Goal: Task Accomplishment & Management: Use online tool/utility

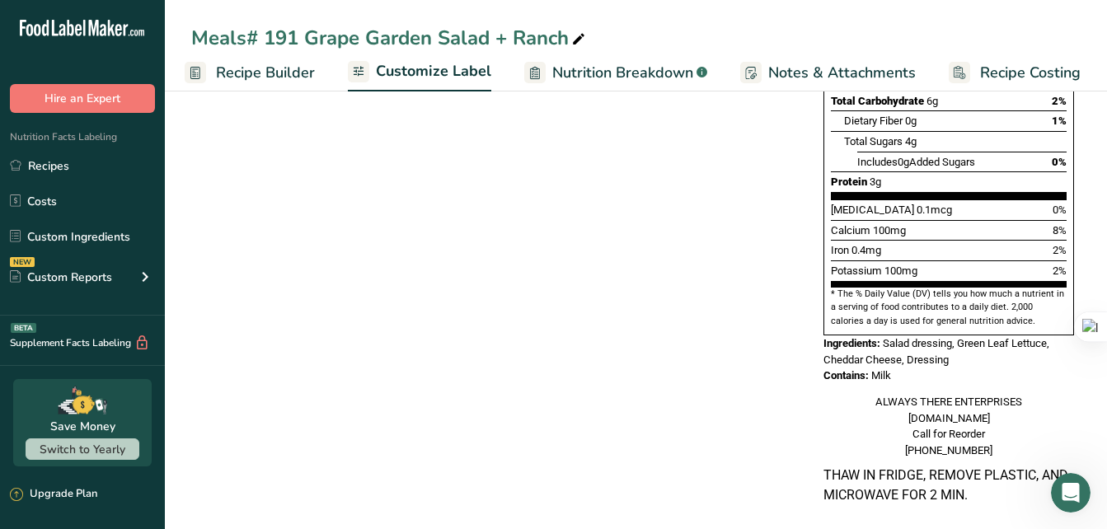
scroll to position [454, 0]
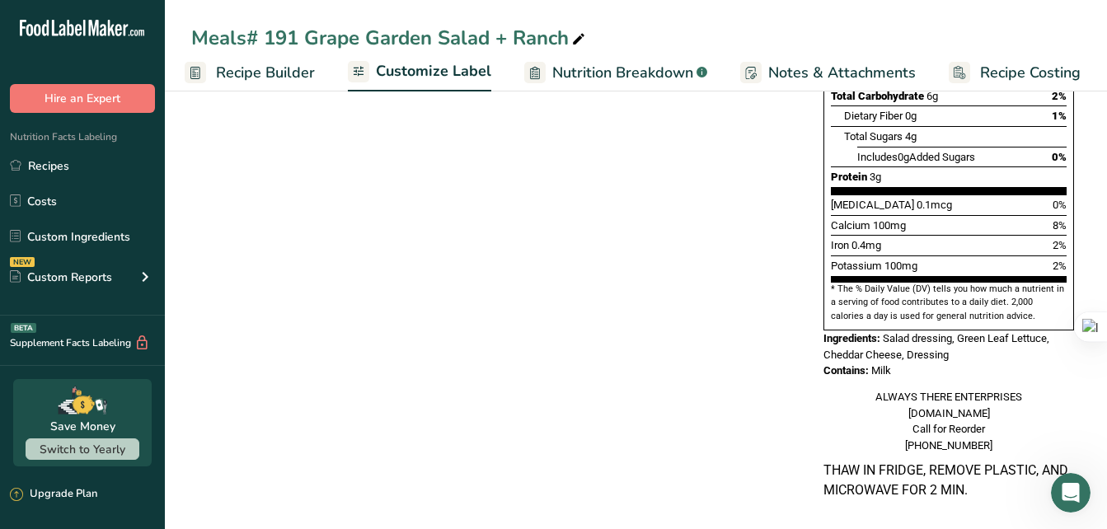
click at [829, 71] on span "Notes & Attachments" at bounding box center [841, 73] width 147 height 22
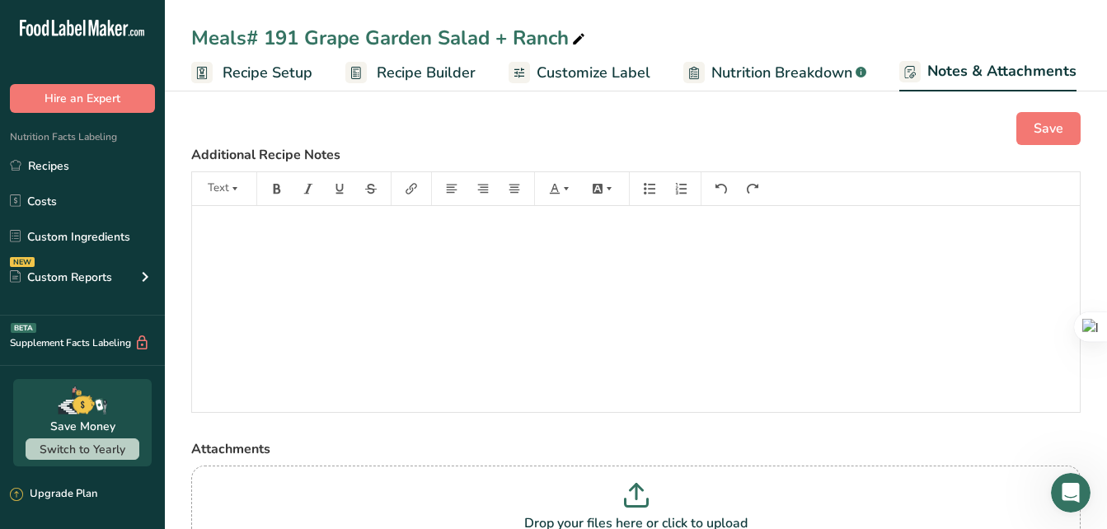
click at [255, 71] on span "Recipe Setup" at bounding box center [267, 73] width 90 height 22
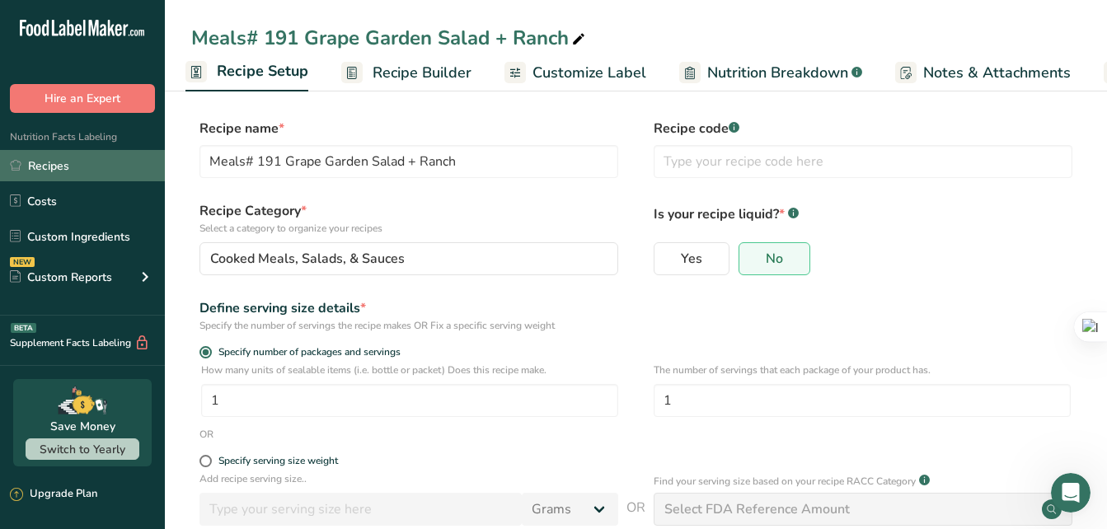
click at [96, 160] on link "Recipes" at bounding box center [82, 165] width 165 height 31
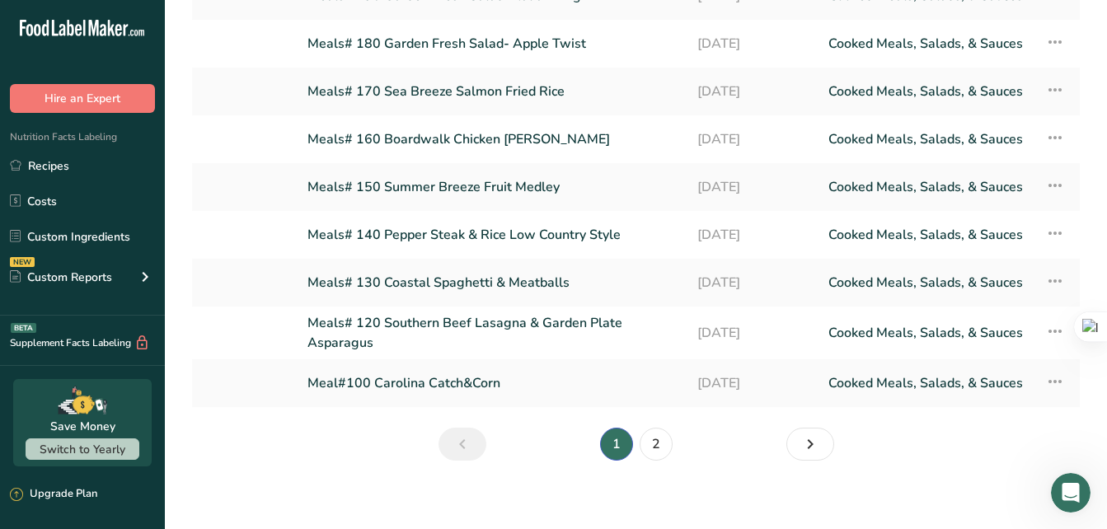
scroll to position [232, 0]
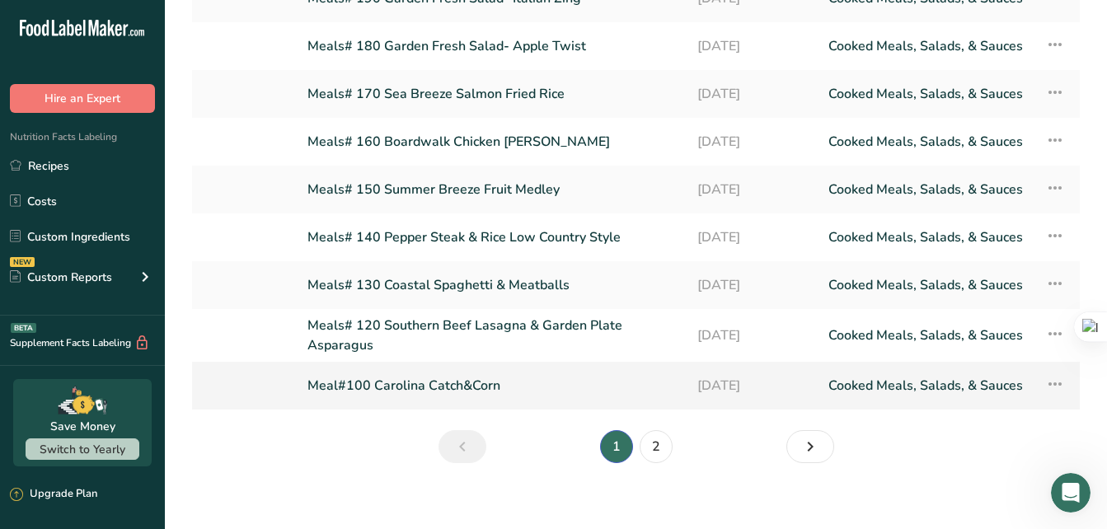
click at [496, 382] on link "Meal#100 Carolina Catch&Corn" at bounding box center [492, 385] width 370 height 35
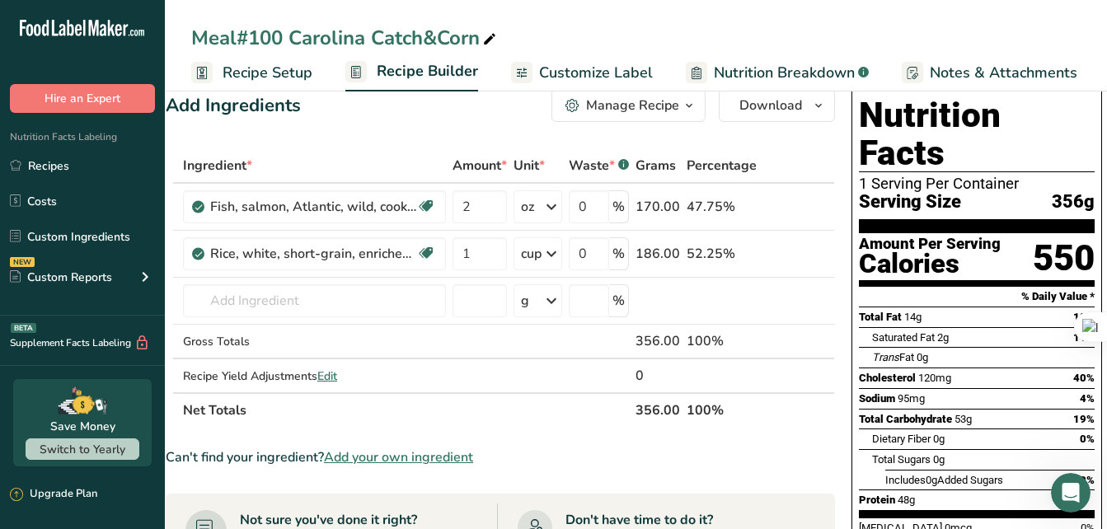
scroll to position [32, 0]
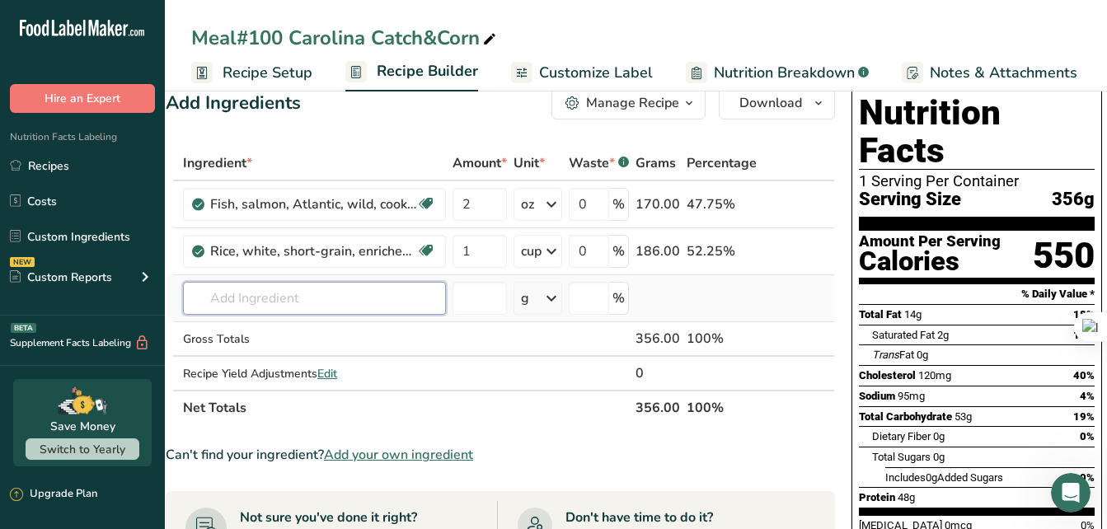
click at [306, 293] on input "text" at bounding box center [314, 298] width 263 height 33
type input "Butter Beans"
click at [485, 297] on input "number" at bounding box center [479, 298] width 54 height 33
click at [555, 300] on icon at bounding box center [551, 298] width 20 height 30
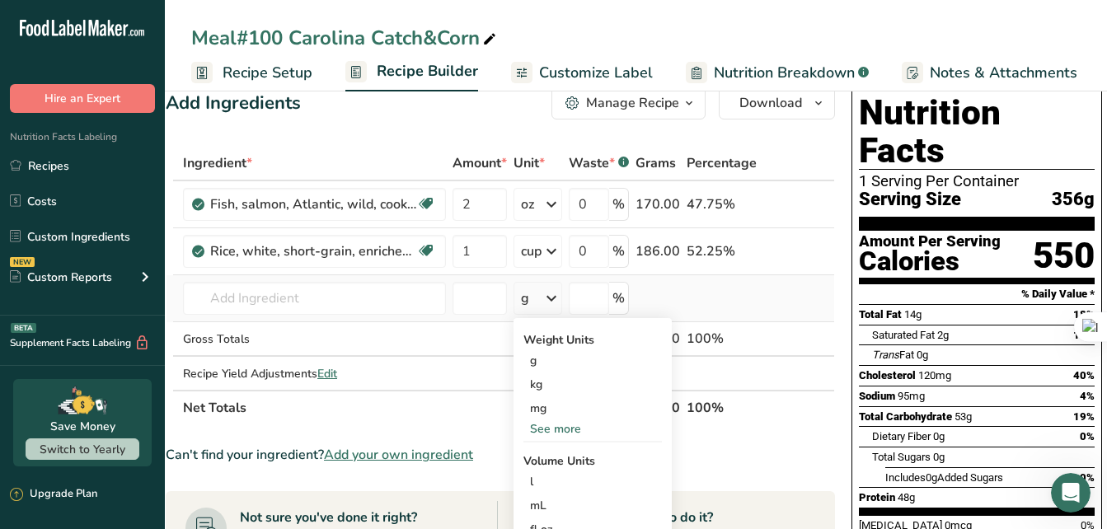
click at [555, 297] on icon at bounding box center [551, 298] width 20 height 30
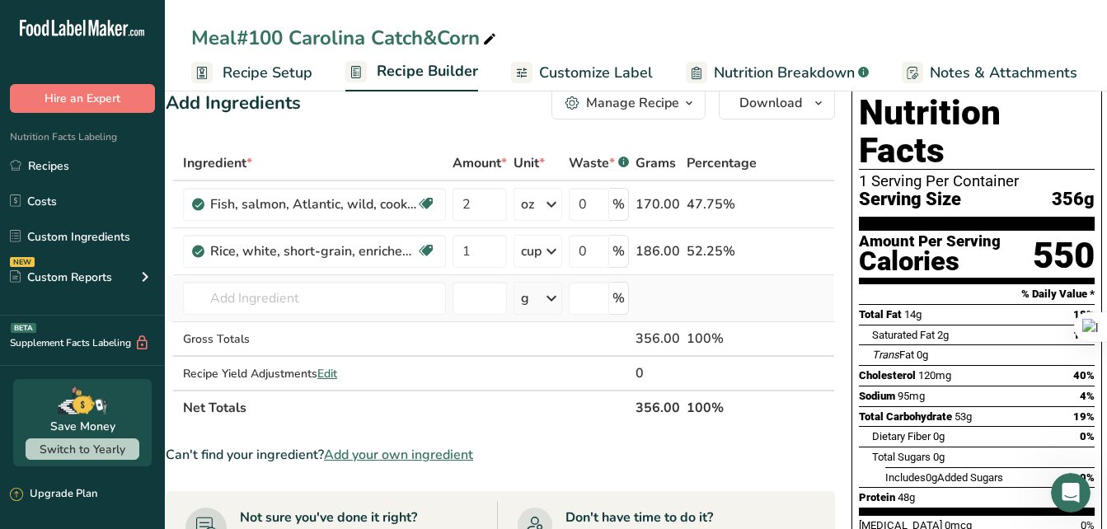
click at [554, 297] on icon at bounding box center [551, 298] width 20 height 30
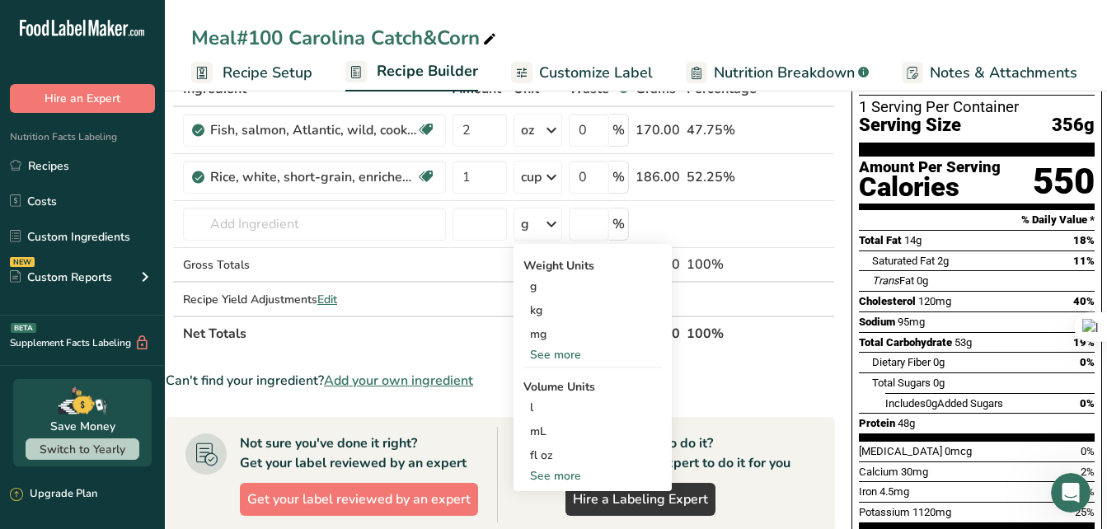
scroll to position [105, 0]
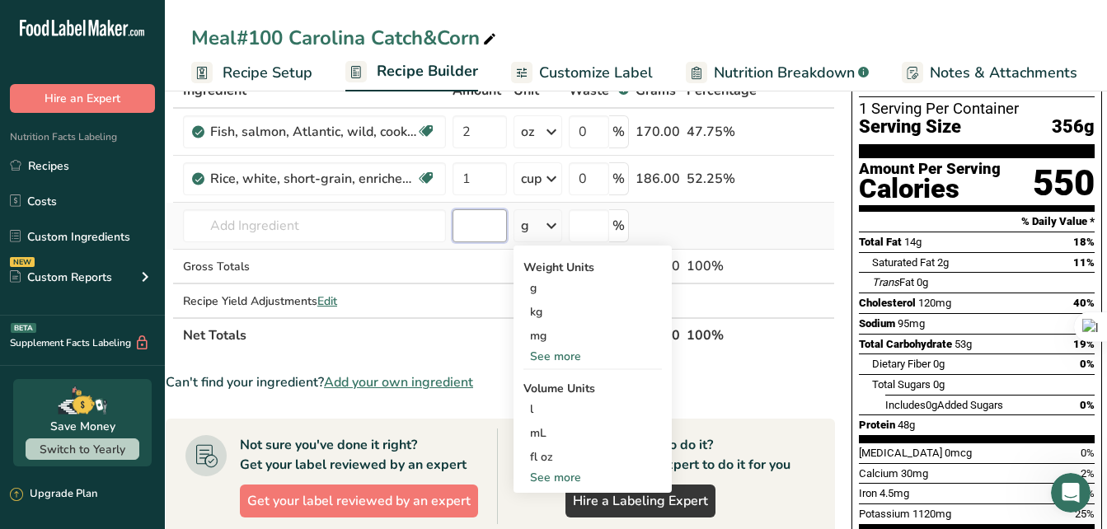
click at [474, 227] on input "number" at bounding box center [479, 225] width 54 height 33
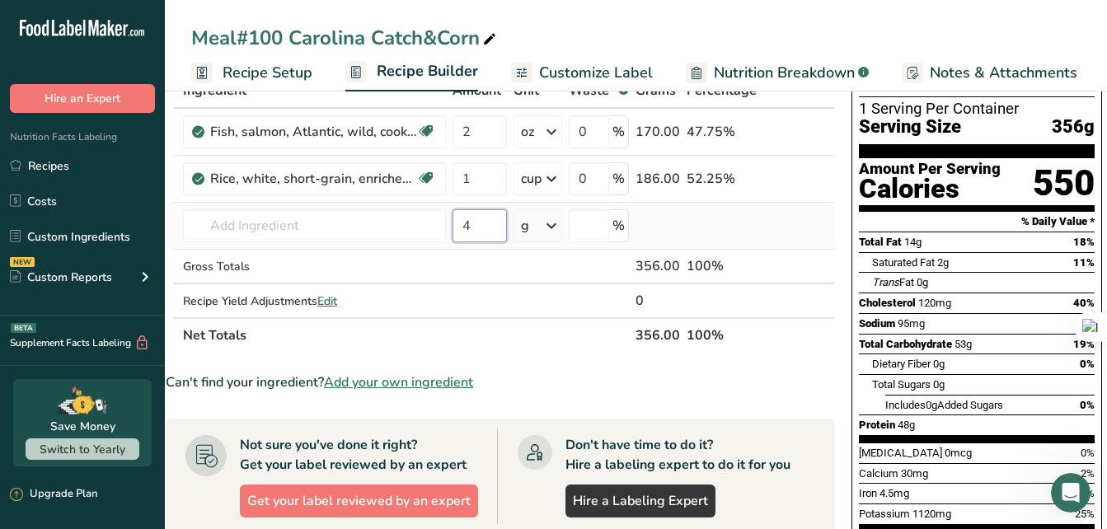
type input "4"
click at [553, 226] on icon at bounding box center [551, 226] width 20 height 30
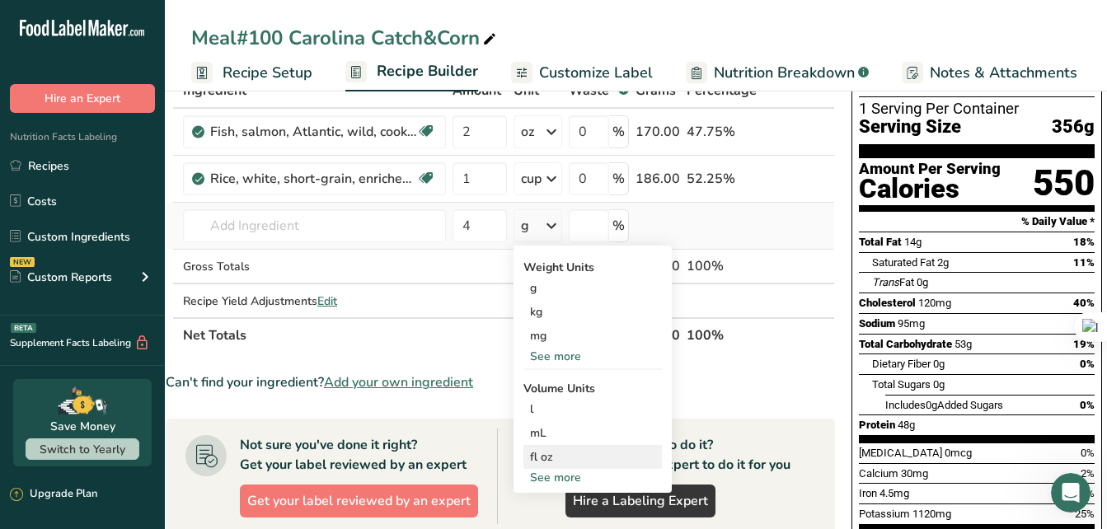
click at [539, 458] on div "fl oz" at bounding box center [592, 456] width 125 height 17
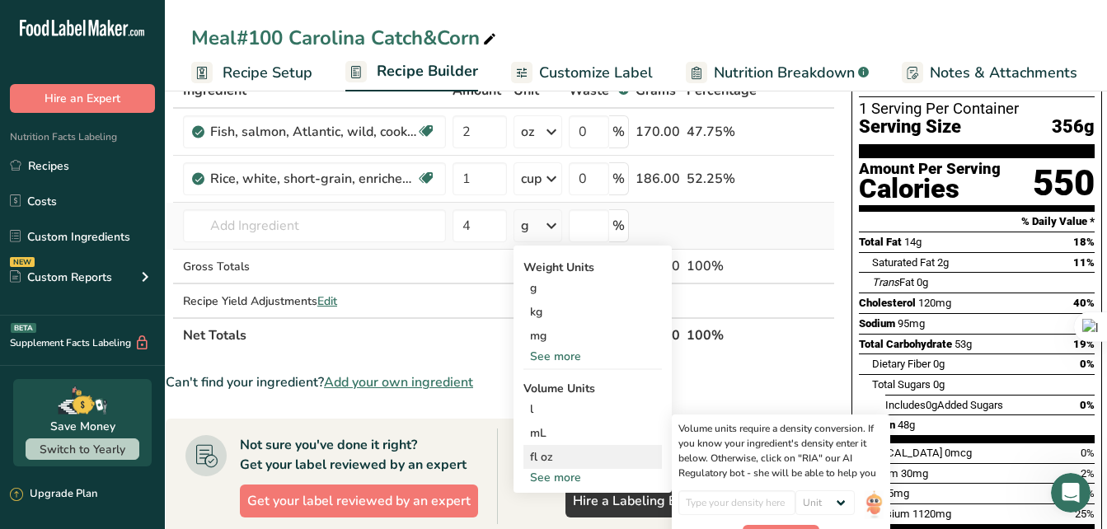
click at [538, 459] on div "fl oz" at bounding box center [592, 456] width 125 height 17
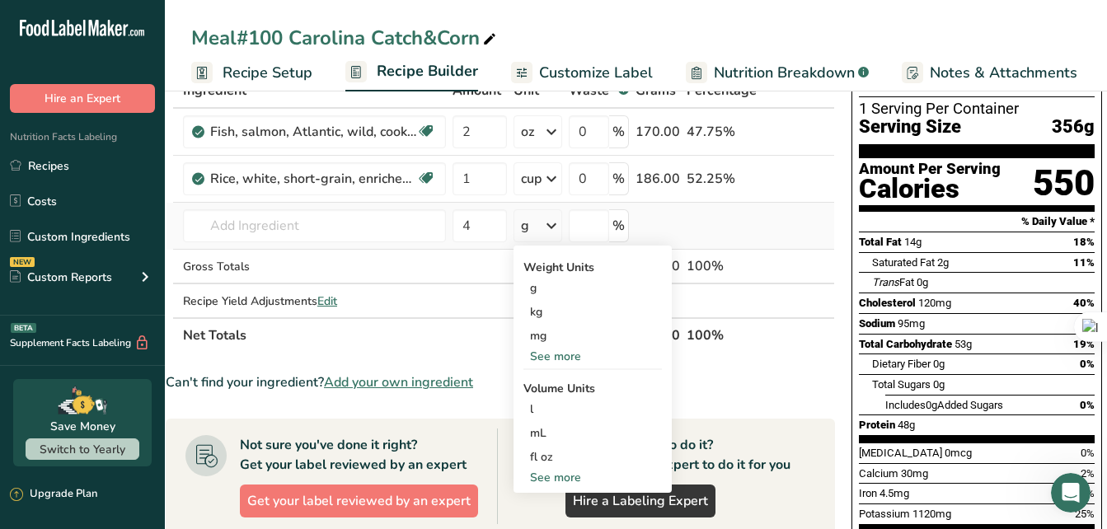
click at [536, 474] on div "See more" at bounding box center [592, 477] width 138 height 17
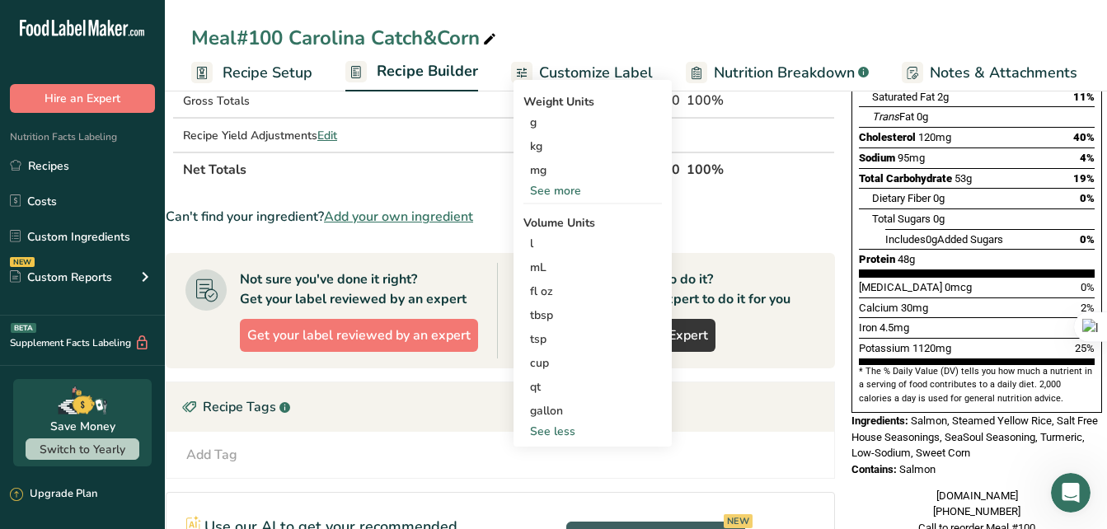
scroll to position [274, 0]
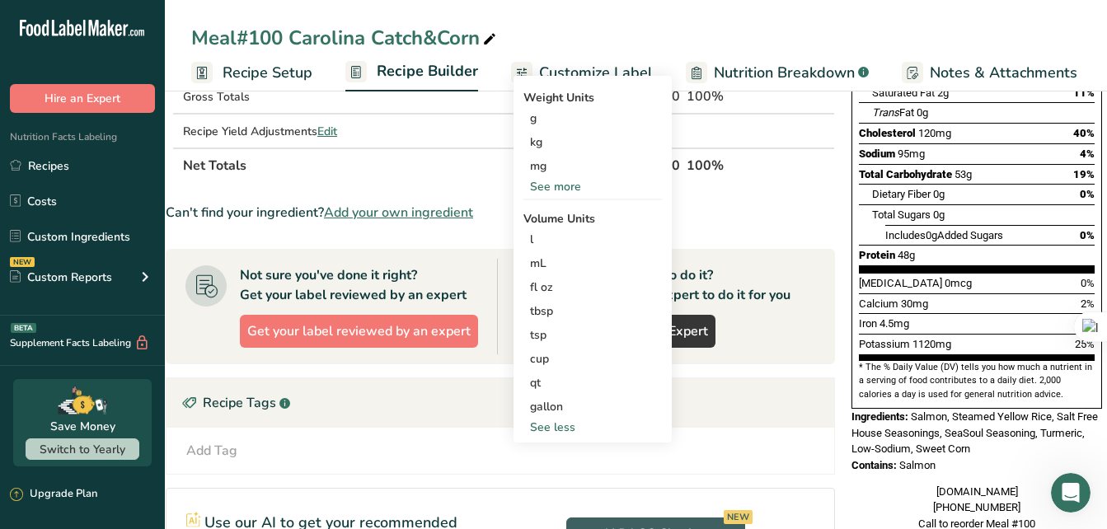
click at [733, 421] on div "Recipe Tags .a-a{fill:#347362;}.b-a{fill:#fff;}" at bounding box center [499, 402] width 667 height 49
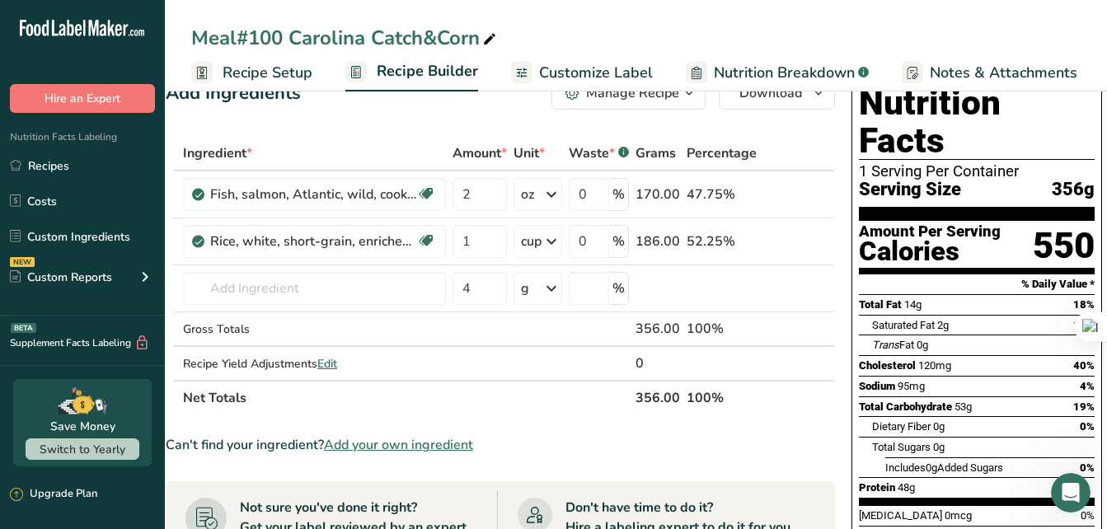
scroll to position [44, 0]
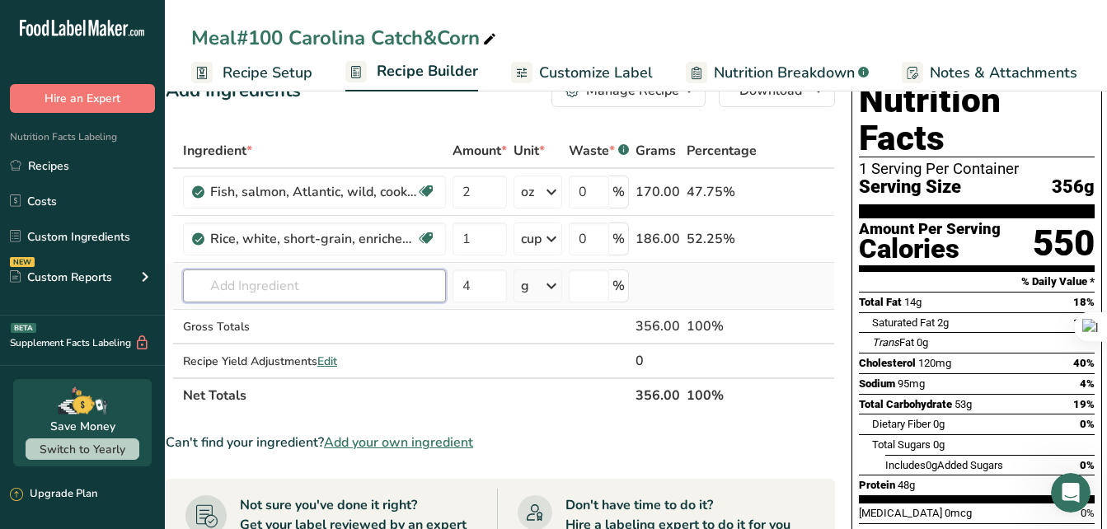
click at [264, 288] on input "text" at bounding box center [314, 285] width 263 height 33
drag, startPoint x: 293, startPoint y: 286, endPoint x: 209, endPoint y: 285, distance: 84.1
click at [209, 285] on input "Butter Beans" at bounding box center [314, 285] width 263 height 33
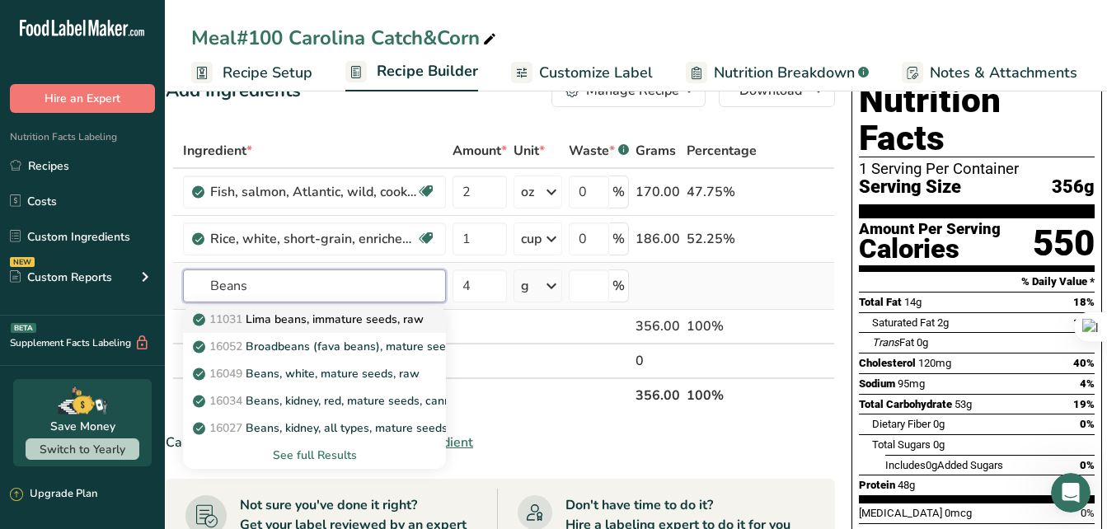
type input "Beans"
click at [259, 325] on p "11031 Lima beans, immature seeds, raw" at bounding box center [309, 319] width 227 height 17
type input "Lima beans, immature seeds, raw"
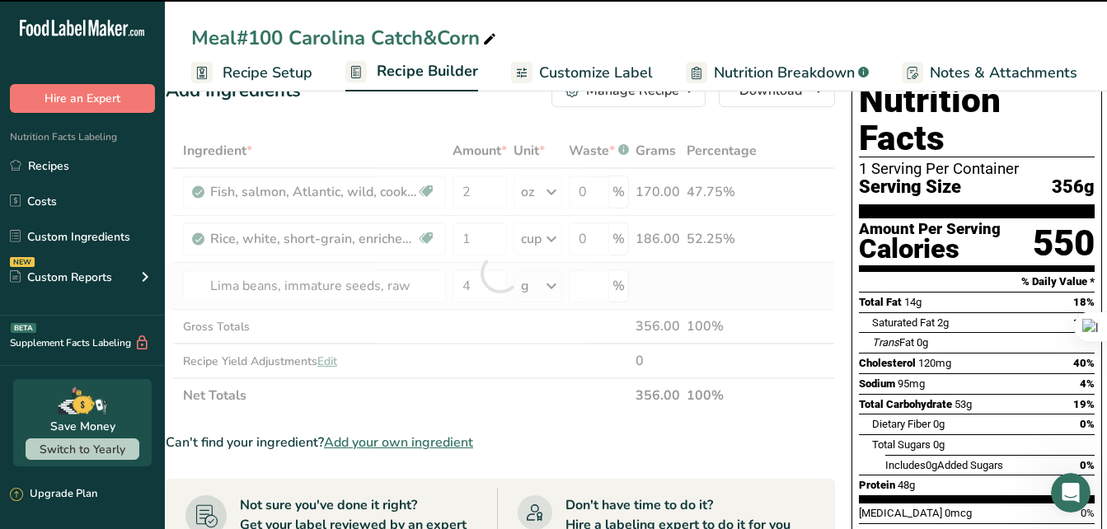
type input "0"
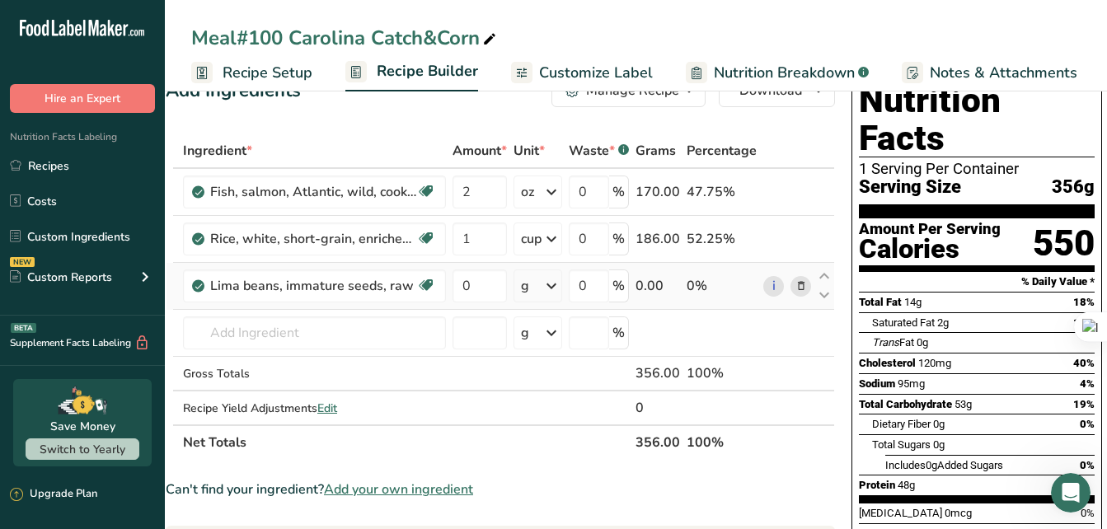
click at [550, 291] on icon at bounding box center [551, 286] width 20 height 30
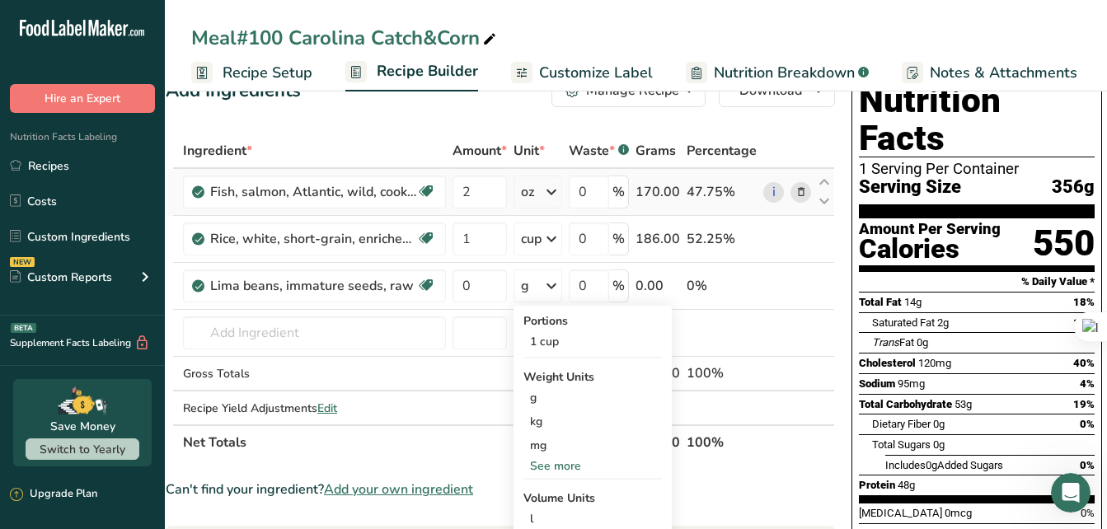
click at [555, 192] on icon at bounding box center [551, 192] width 20 height 30
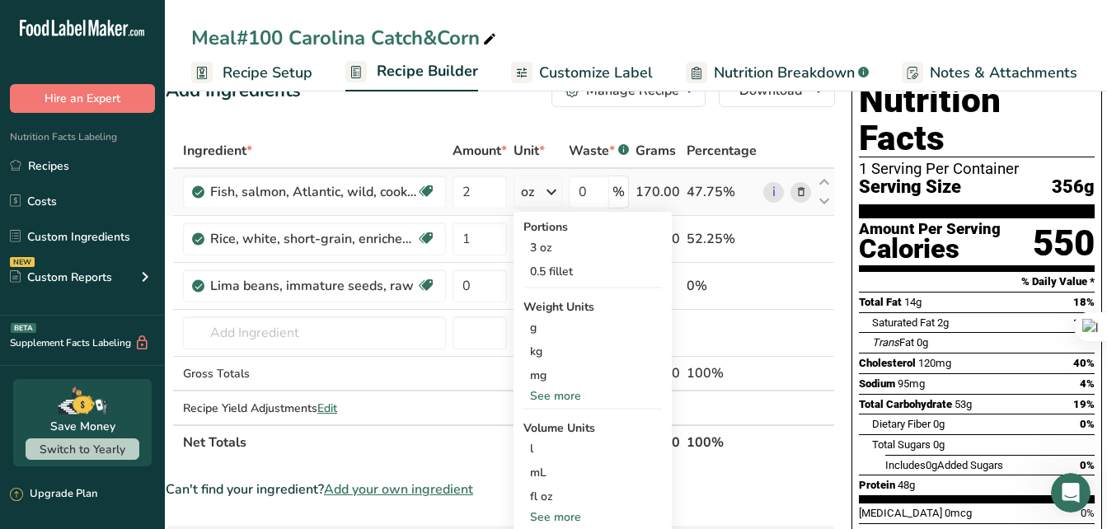
click at [555, 192] on icon at bounding box center [551, 192] width 20 height 30
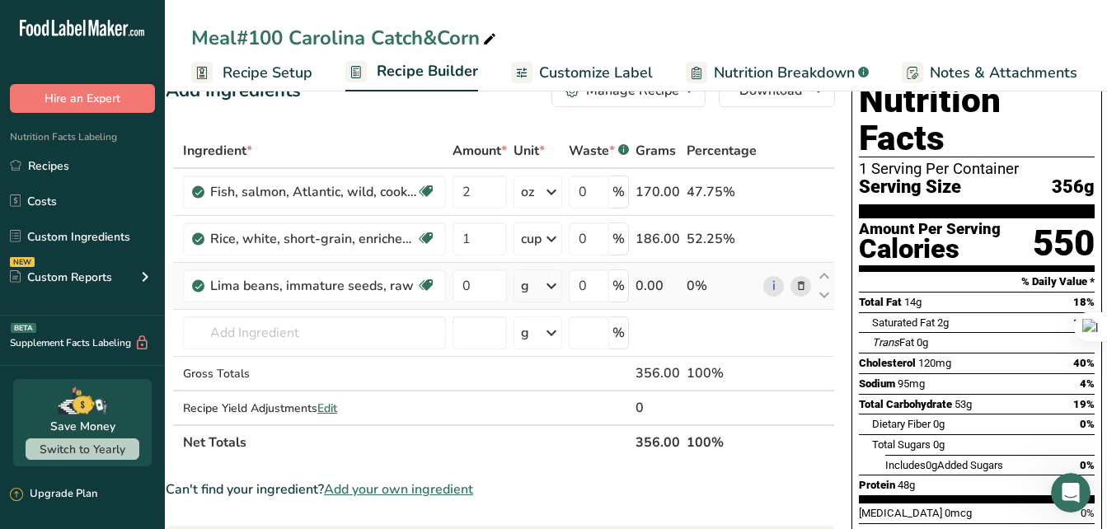
click at [555, 287] on icon at bounding box center [551, 286] width 20 height 30
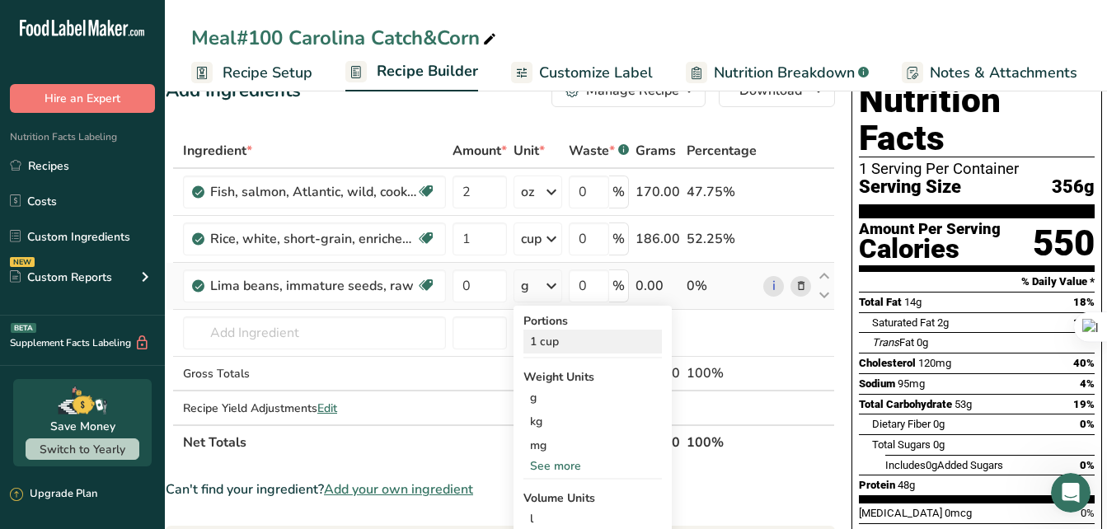
click at [551, 341] on div "1 cup" at bounding box center [592, 342] width 138 height 24
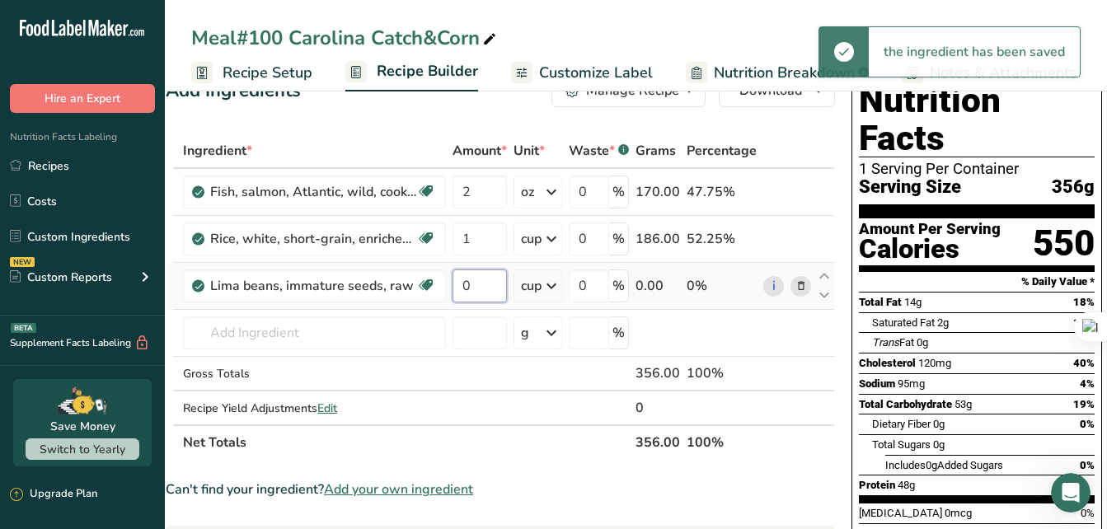
click at [482, 288] on input "0" at bounding box center [479, 285] width 54 height 33
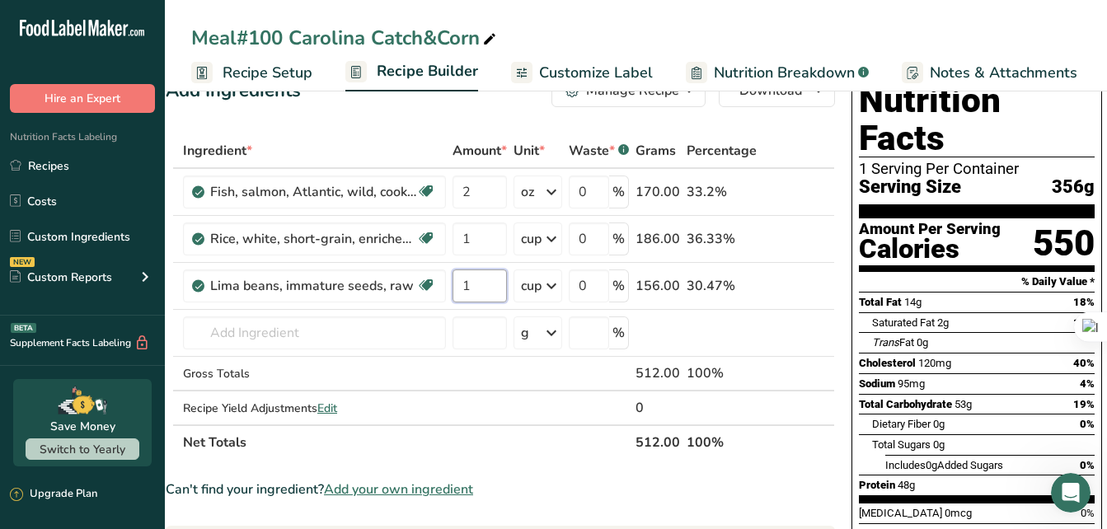
type input "1"
click at [492, 37] on icon at bounding box center [489, 39] width 15 height 23
drag, startPoint x: 481, startPoint y: 38, endPoint x: 428, endPoint y: 39, distance: 53.6
click at [428, 39] on input "Meal#100 Carolina Catch&Corn" at bounding box center [635, 38] width 889 height 30
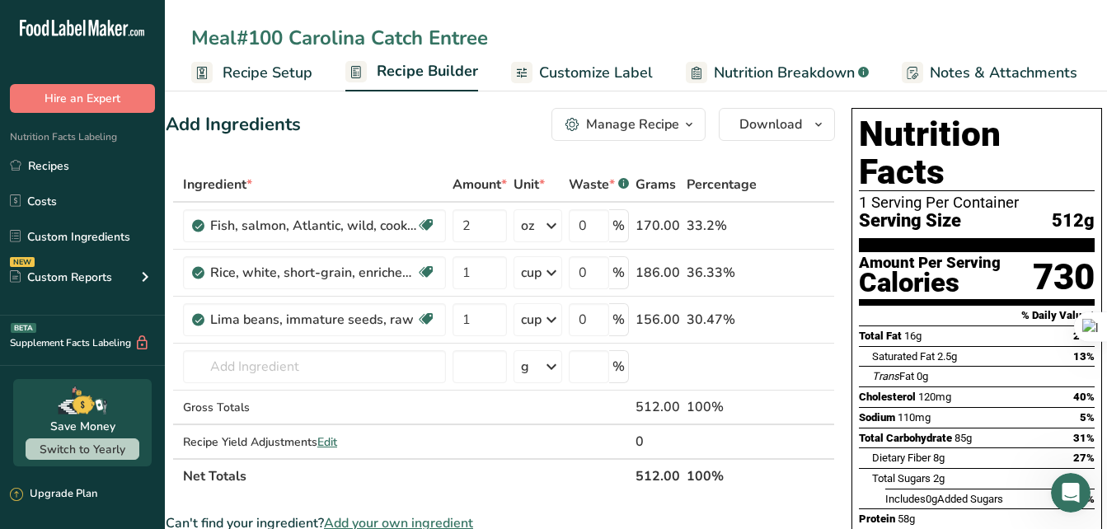
scroll to position [0, 0]
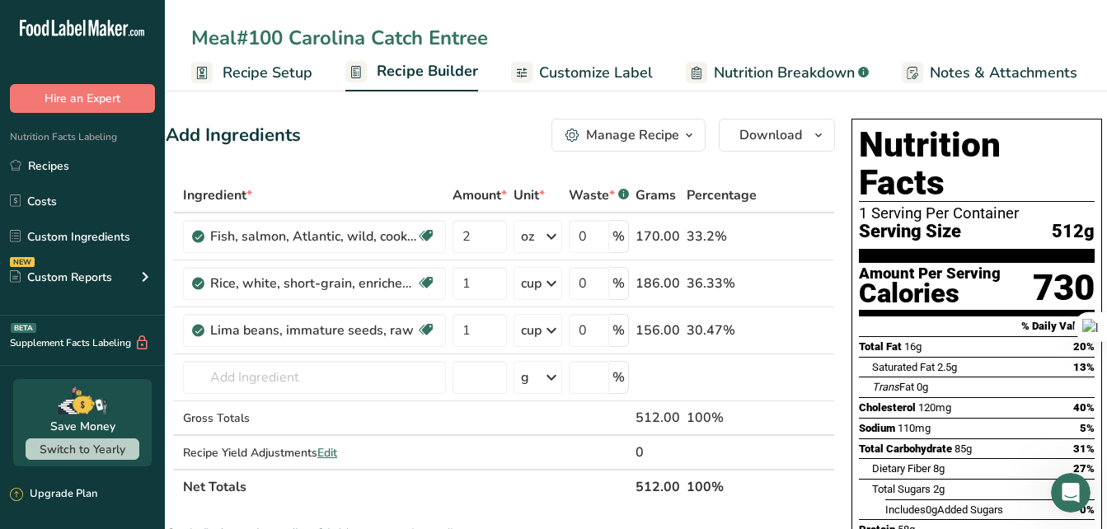
type input "Meal#100 Carolina Catch Entree"
click at [573, 73] on span "Customize Label" at bounding box center [596, 73] width 114 height 22
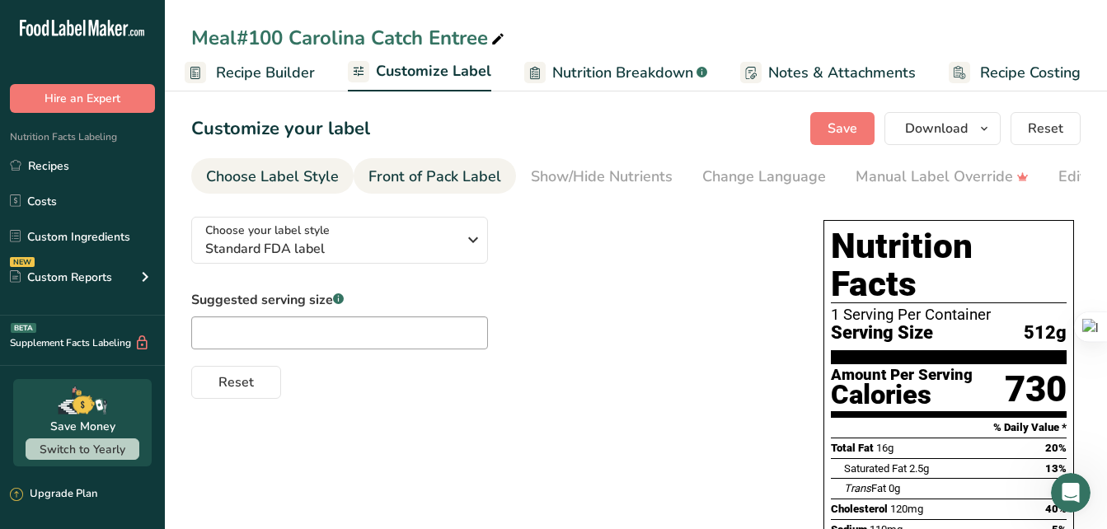
click at [373, 180] on div "Front of Pack Label" at bounding box center [434, 177] width 133 height 22
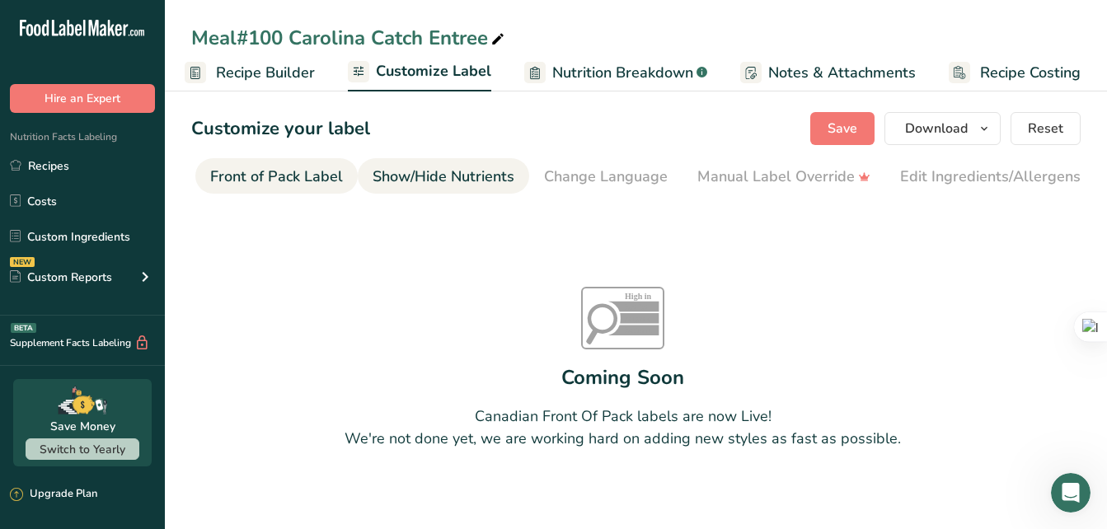
scroll to position [0, 160]
click at [446, 180] on div "Show/Hide Nutrients" at bounding box center [442, 177] width 142 height 22
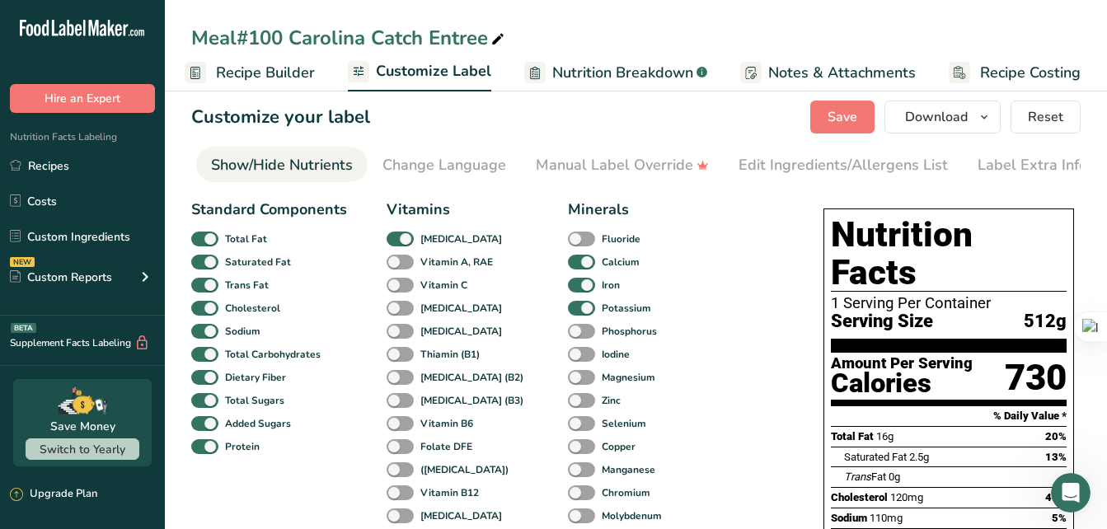
scroll to position [0, 0]
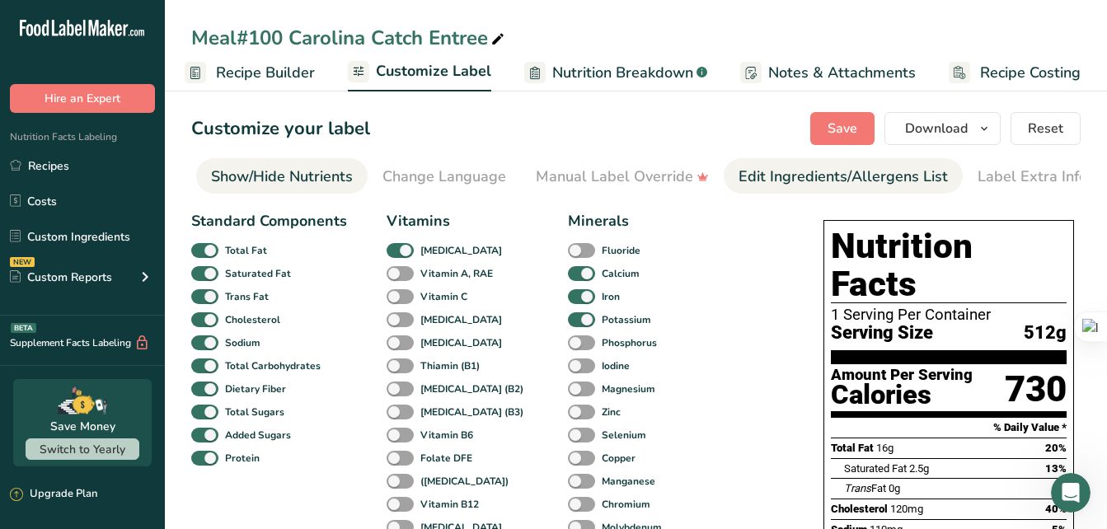
click at [863, 183] on div "Edit Ingredients/Allergens List" at bounding box center [842, 177] width 209 height 22
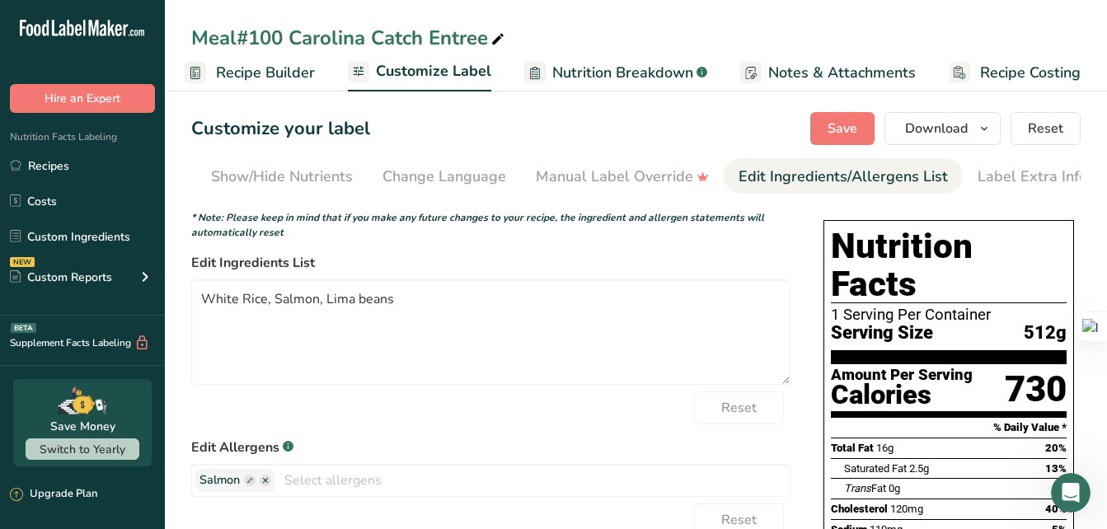
scroll to position [0, 328]
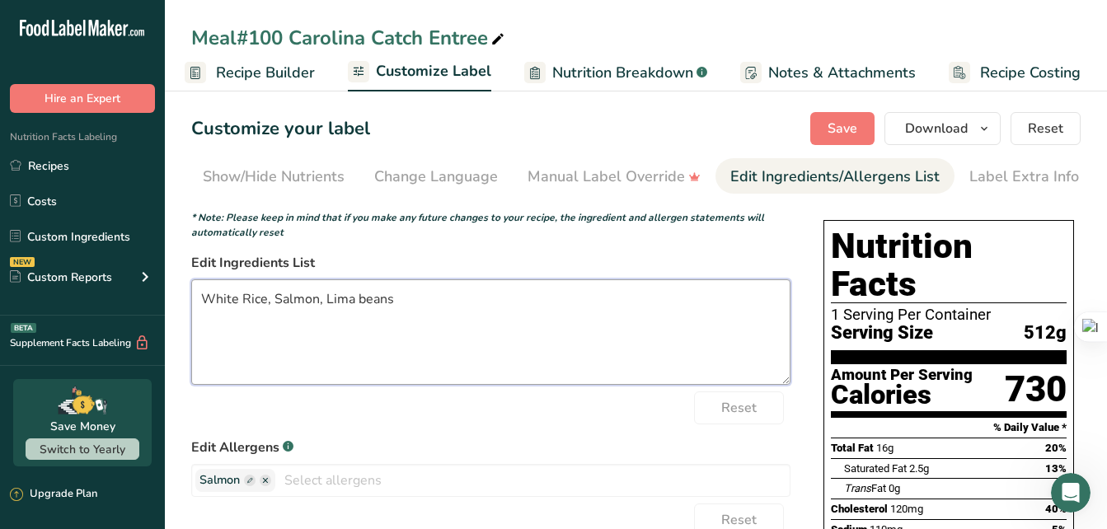
click at [396, 304] on textarea "White Rice, Salmon, Lima beans" at bounding box center [490, 331] width 599 height 105
click at [395, 304] on textarea "White Rice, Salmon, Lima beans" at bounding box center [490, 331] width 599 height 105
click at [593, 316] on textarea "White Rice, Salmon, Butter Beans, Tumeric, Salt Free Herbs" at bounding box center [490, 331] width 599 height 105
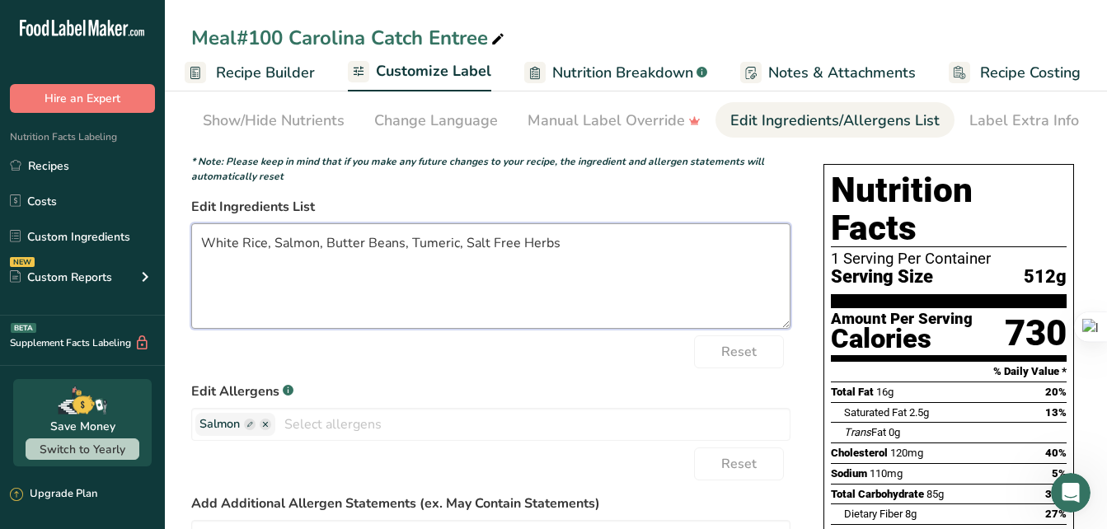
scroll to position [58, 0]
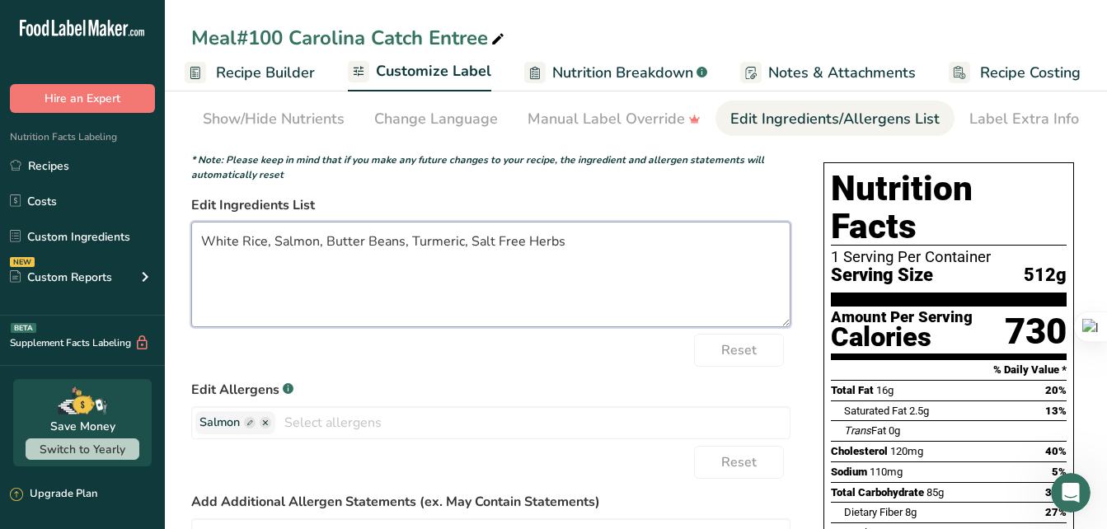
click at [557, 248] on textarea "White Rice, Salmon, Butter Beans, Turmeric, Salt Free Herbs" at bounding box center [490, 274] width 599 height 105
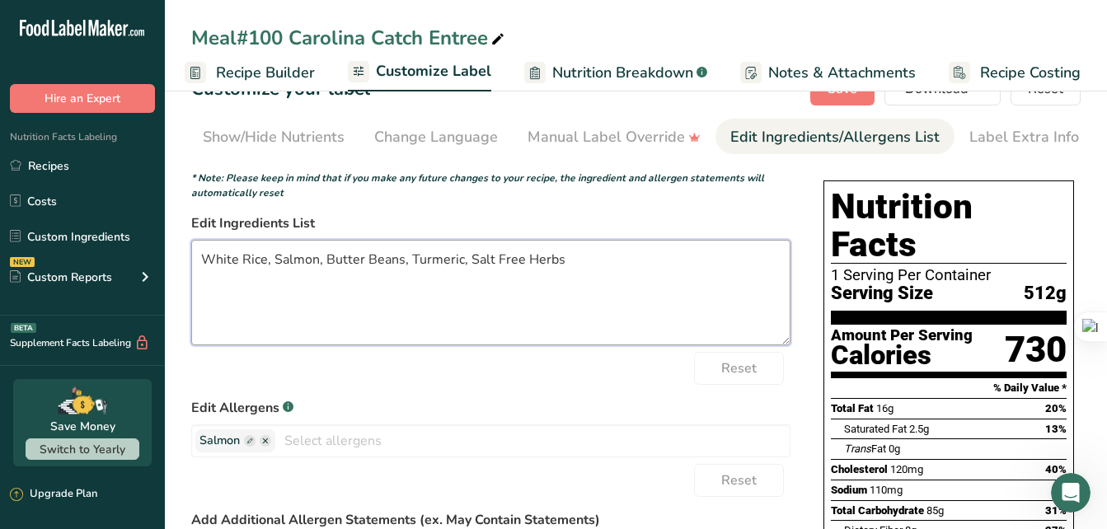
scroll to position [0, 0]
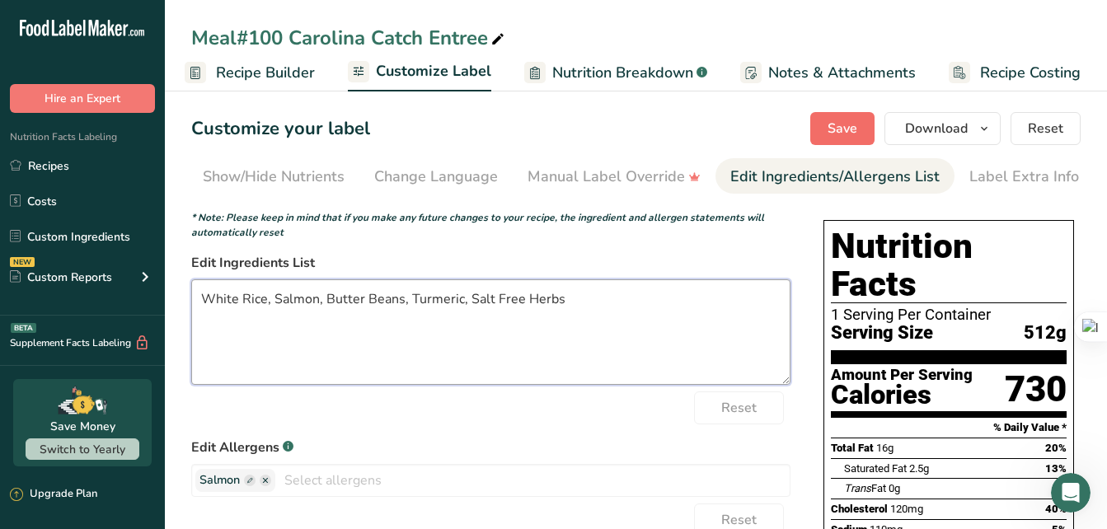
type textarea "White Rice, Salmon, Butter Beans, Turmeric, Salt Free Herbs"
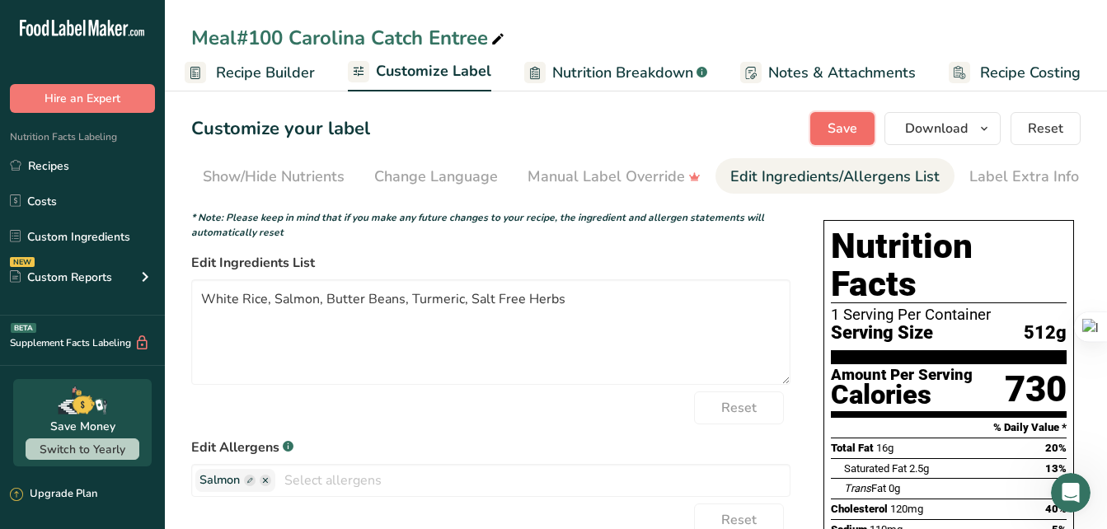
click at [838, 119] on span "Save" at bounding box center [842, 129] width 30 height 20
click at [981, 127] on icon "button" at bounding box center [983, 129] width 13 height 21
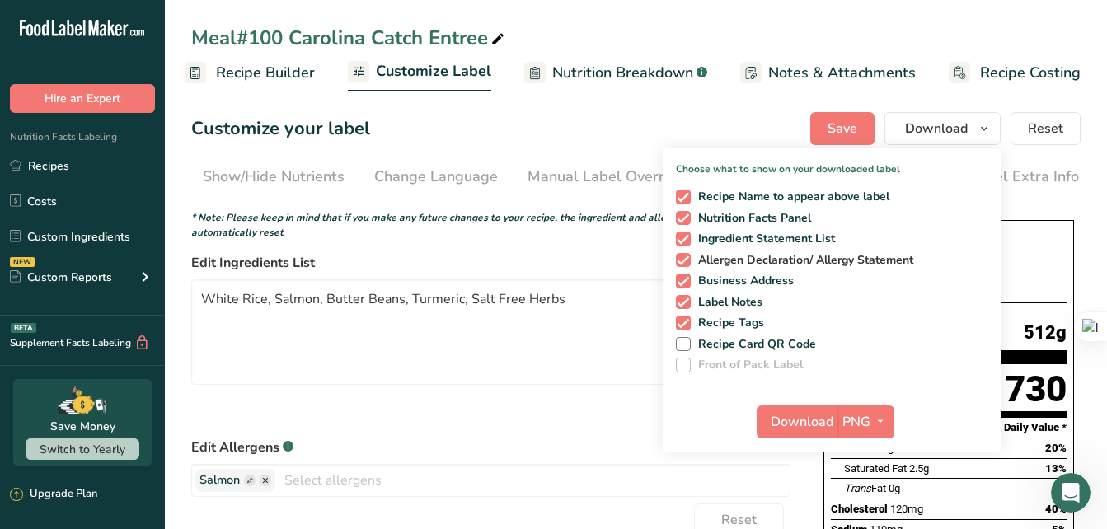
click at [689, 263] on span at bounding box center [683, 260] width 15 height 15
click at [686, 263] on input "Allergen Declaration/ Allergy Statement" at bounding box center [681, 260] width 11 height 11
checkbox input "false"
click at [685, 321] on span at bounding box center [683, 323] width 15 height 15
click at [685, 321] on input "Recipe Tags" at bounding box center [681, 322] width 11 height 11
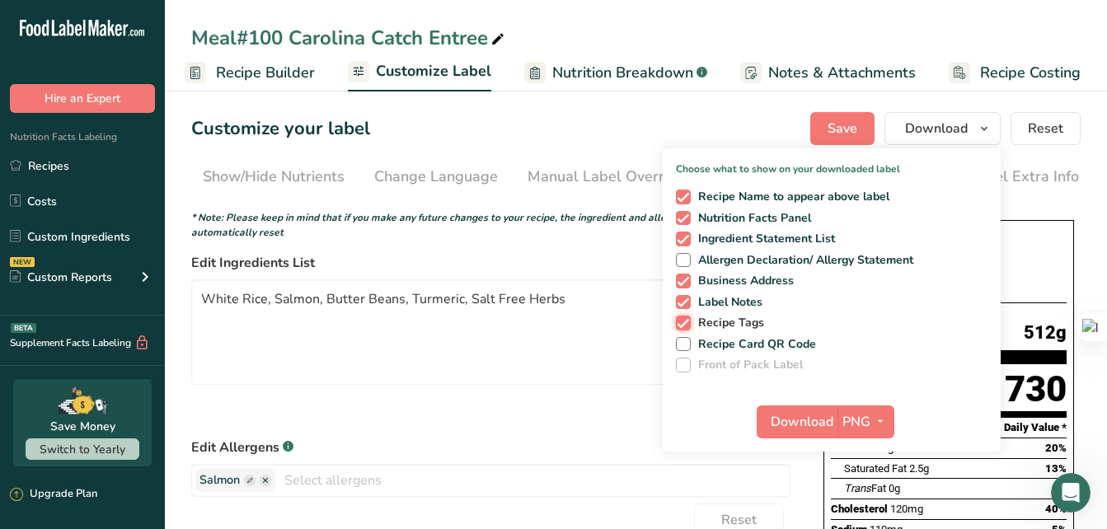
checkbox input "false"
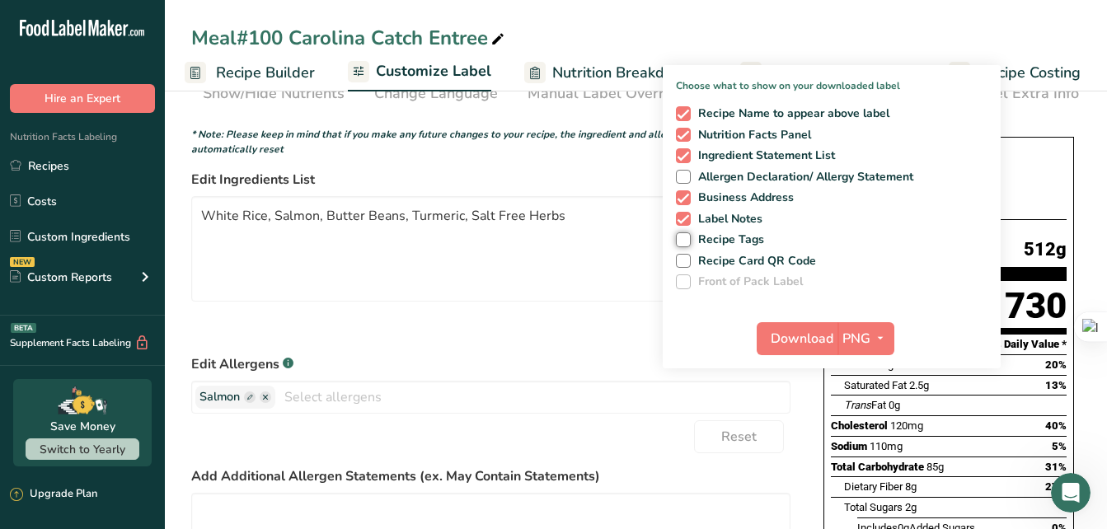
scroll to position [87, 0]
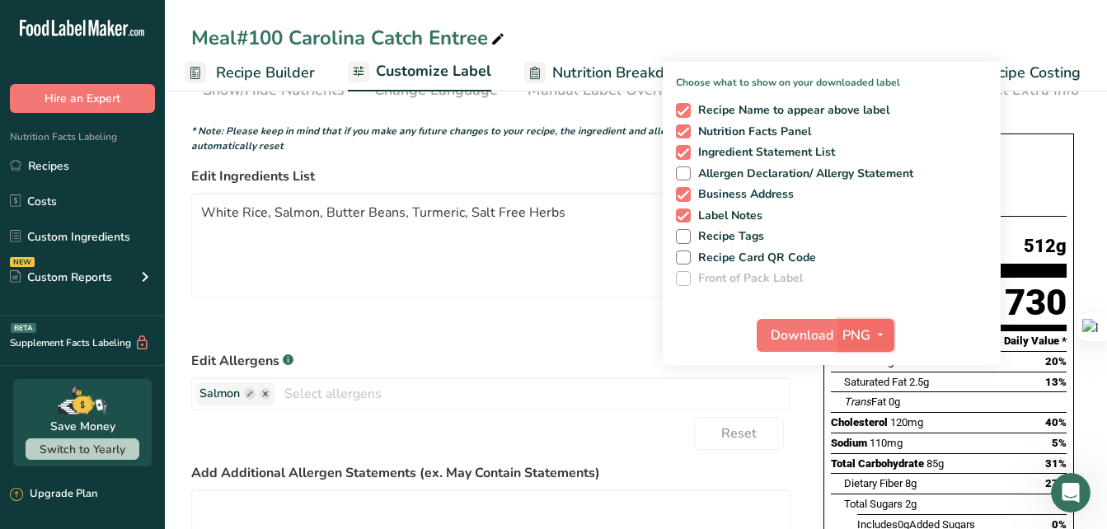
click at [879, 335] on icon "button" at bounding box center [879, 335] width 13 height 21
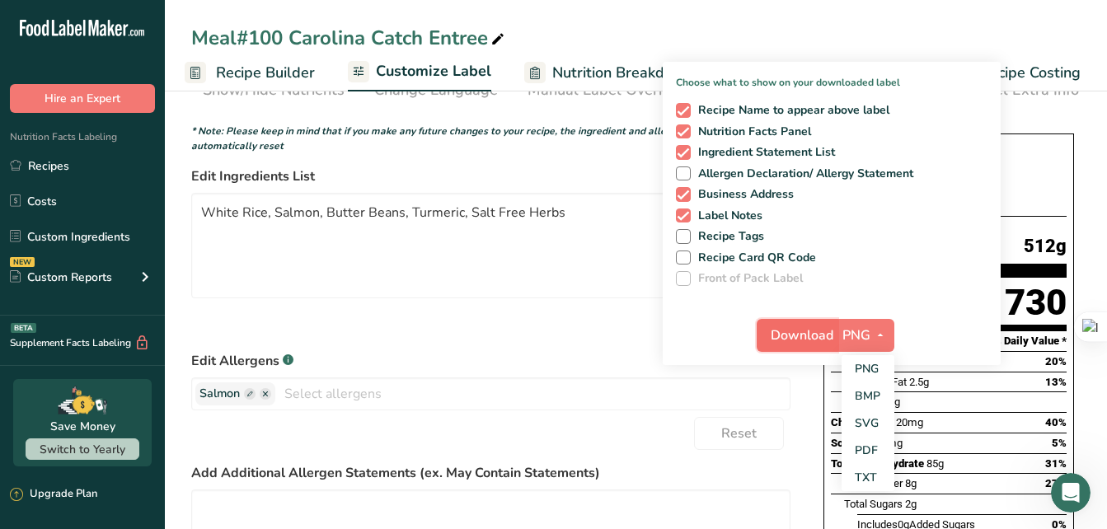
click at [804, 340] on span "Download" at bounding box center [801, 335] width 63 height 20
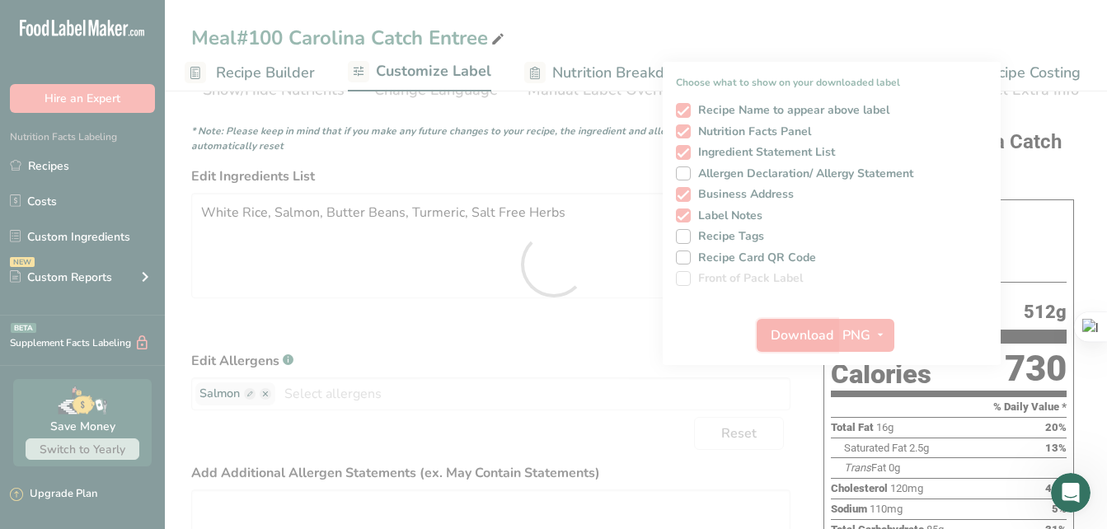
scroll to position [0, 0]
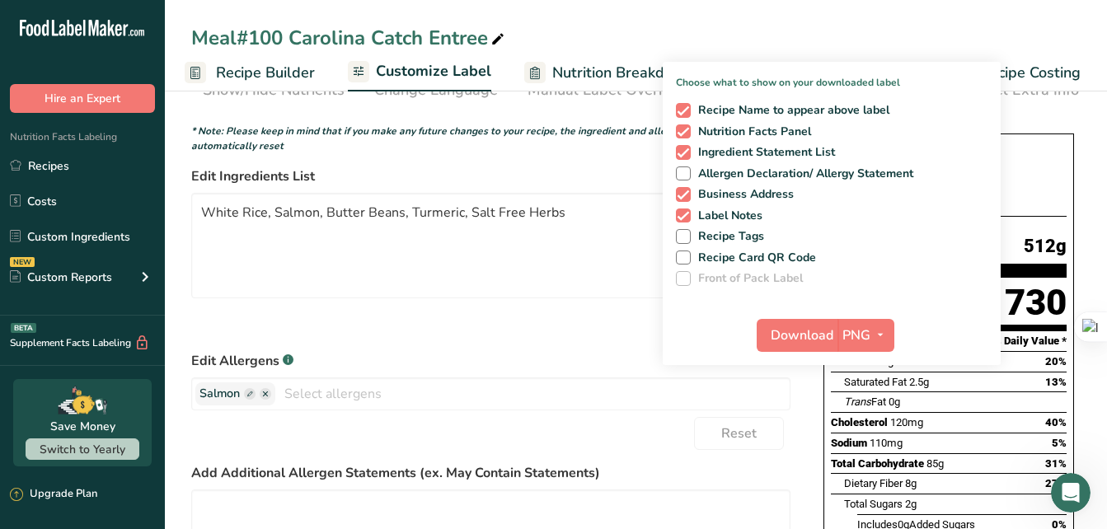
click at [494, 39] on icon at bounding box center [497, 39] width 15 height 23
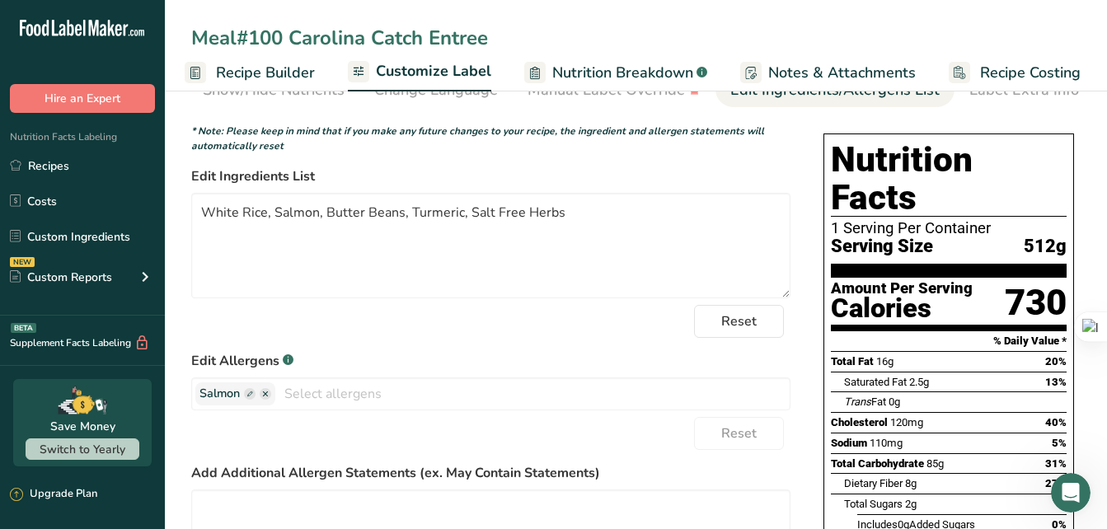
drag, startPoint x: 488, startPoint y: 42, endPoint x: 430, endPoint y: 55, distance: 59.2
click at [430, 55] on div "Meal#100 Carolina Catch Entree Recipe Setup Recipe Builder Customize Label Nutr…" at bounding box center [636, 45] width 942 height 91
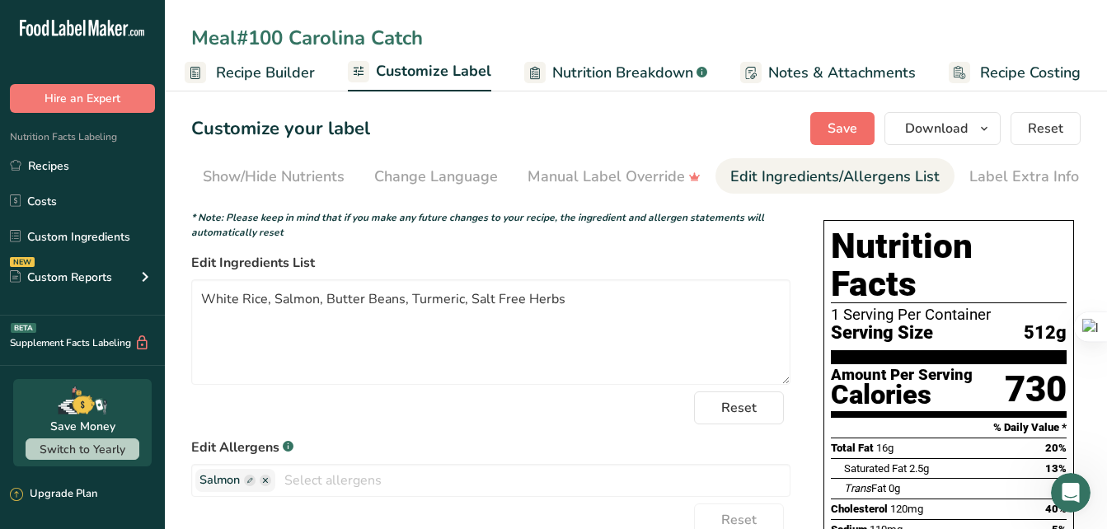
type input "Meal#100 Carolina Catch"
click at [861, 119] on button "Save" at bounding box center [842, 128] width 64 height 33
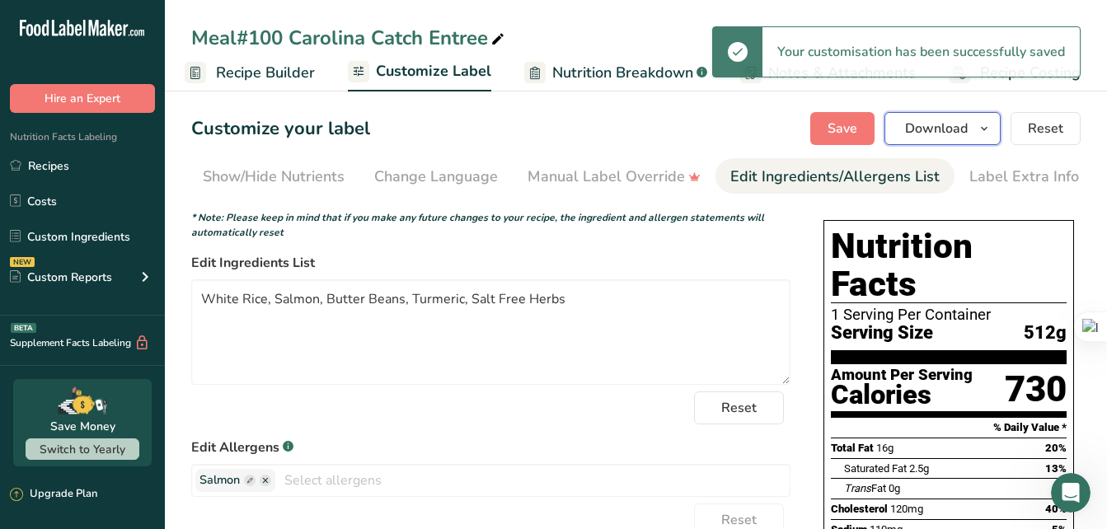
click at [981, 132] on icon "button" at bounding box center [983, 129] width 13 height 21
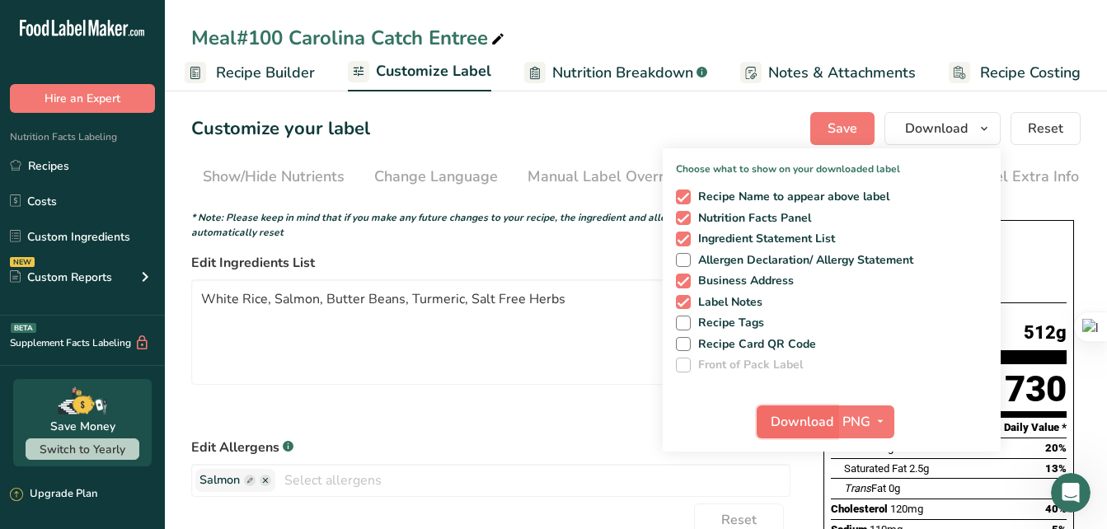
click at [782, 428] on span "Download" at bounding box center [801, 422] width 63 height 20
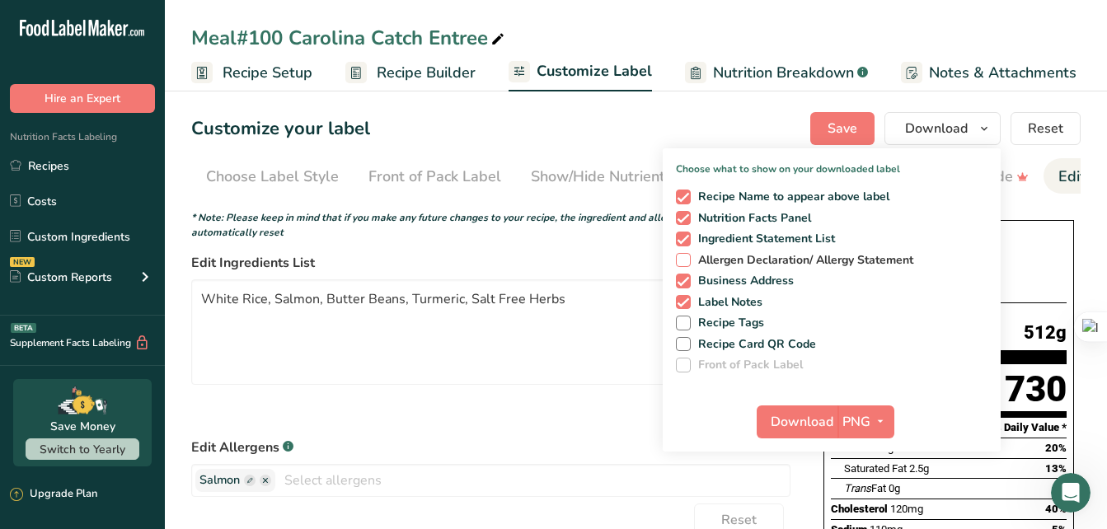
scroll to position [0, 328]
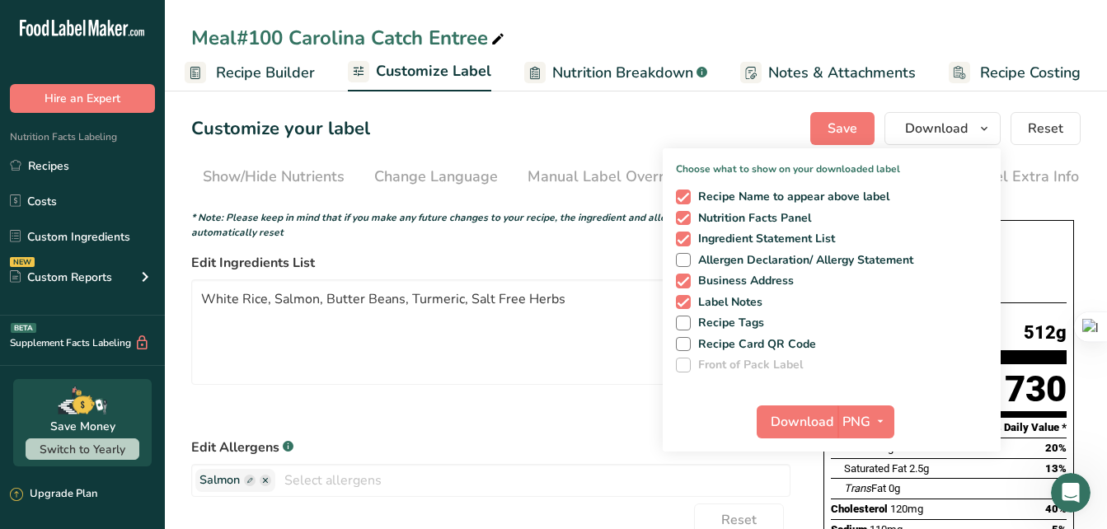
click at [500, 41] on icon at bounding box center [497, 39] width 15 height 23
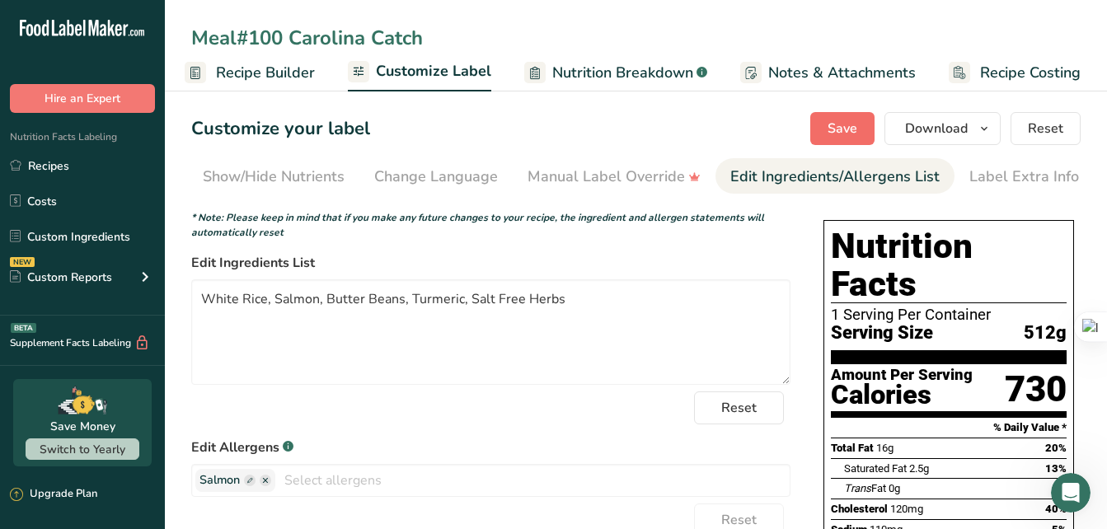
type input "Meal#100 Carolina Catch"
click at [832, 129] on span "Save" at bounding box center [842, 129] width 30 height 20
click at [825, 124] on button "Save" at bounding box center [842, 128] width 64 height 33
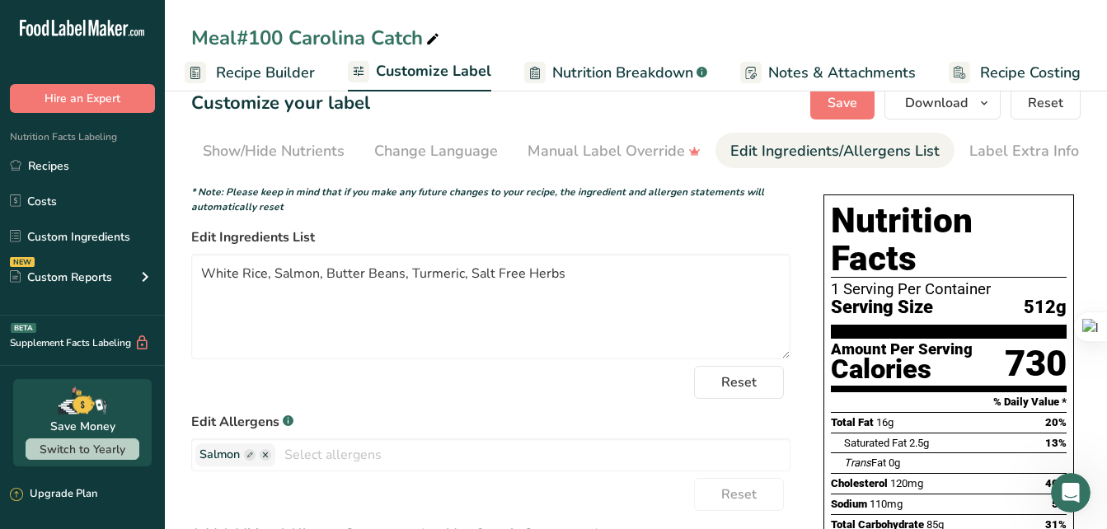
scroll to position [0, 0]
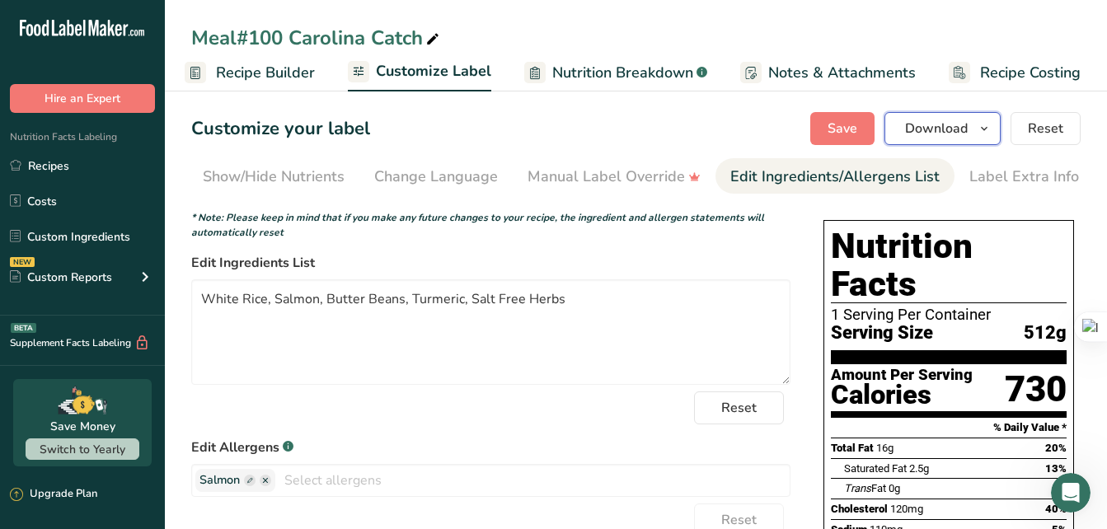
click at [945, 119] on span "Download" at bounding box center [936, 129] width 63 height 20
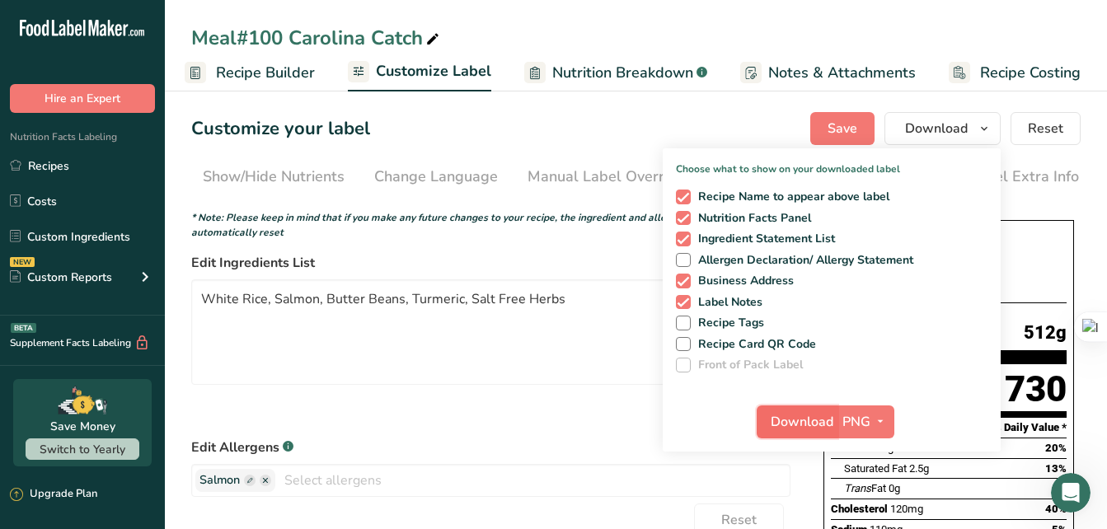
click at [779, 419] on span "Download" at bounding box center [801, 422] width 63 height 20
